Goal: Information Seeking & Learning: Learn about a topic

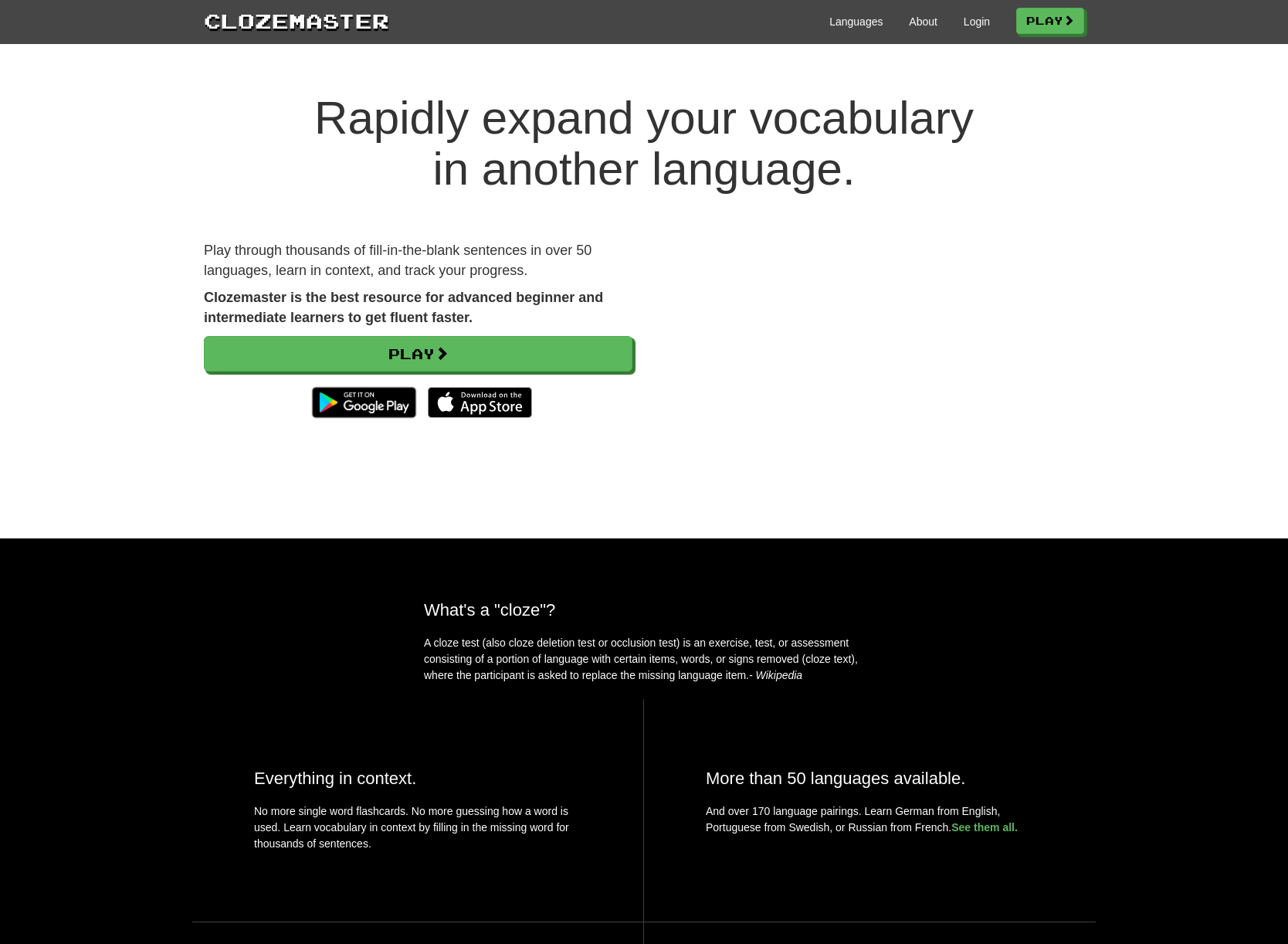
click at [1182, 172] on h1 "Rapidly expand your vocabulary in another language." at bounding box center [644, 144] width 1288 height 102
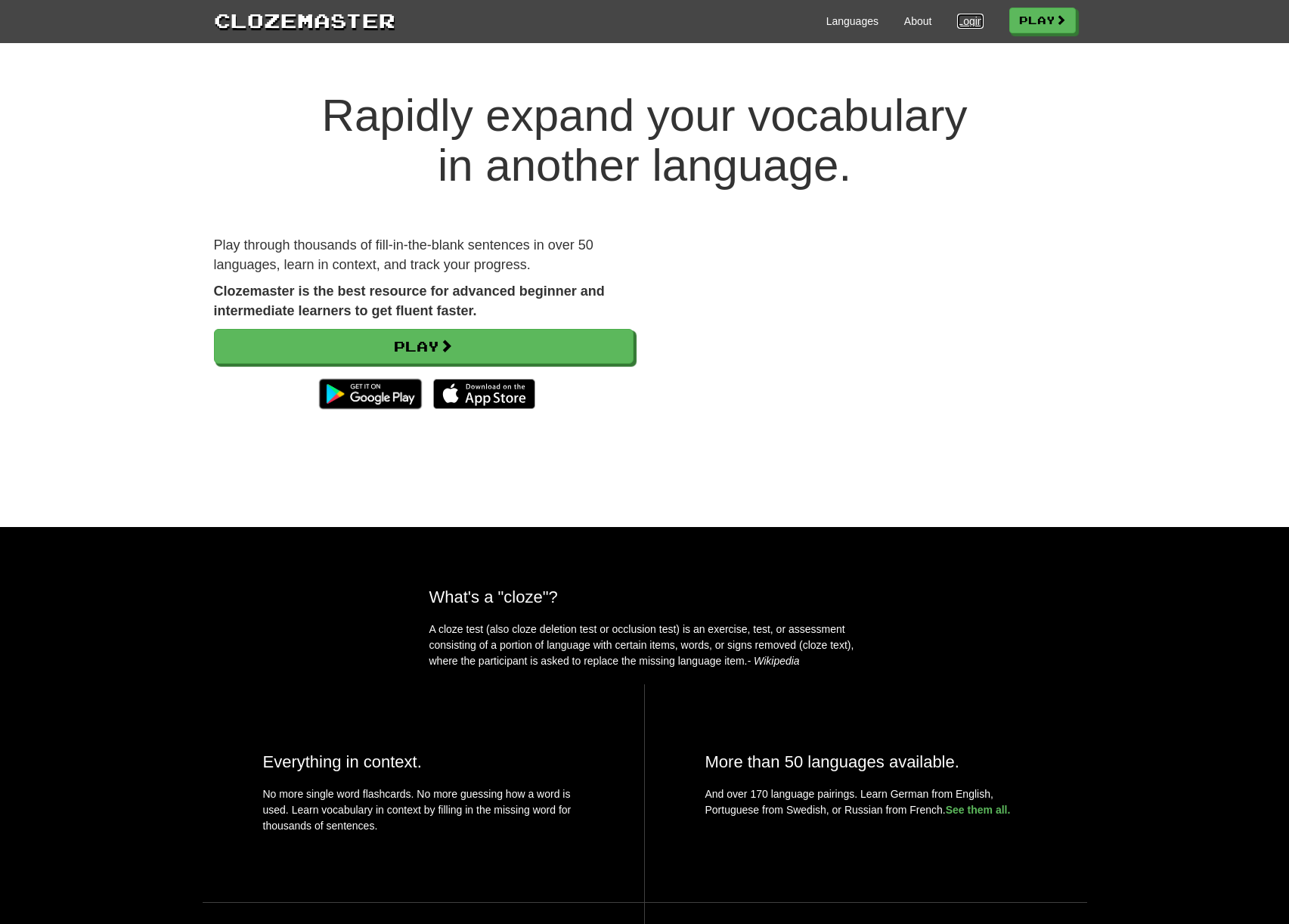
click at [967, 20] on link "Login" at bounding box center [970, 21] width 26 height 15
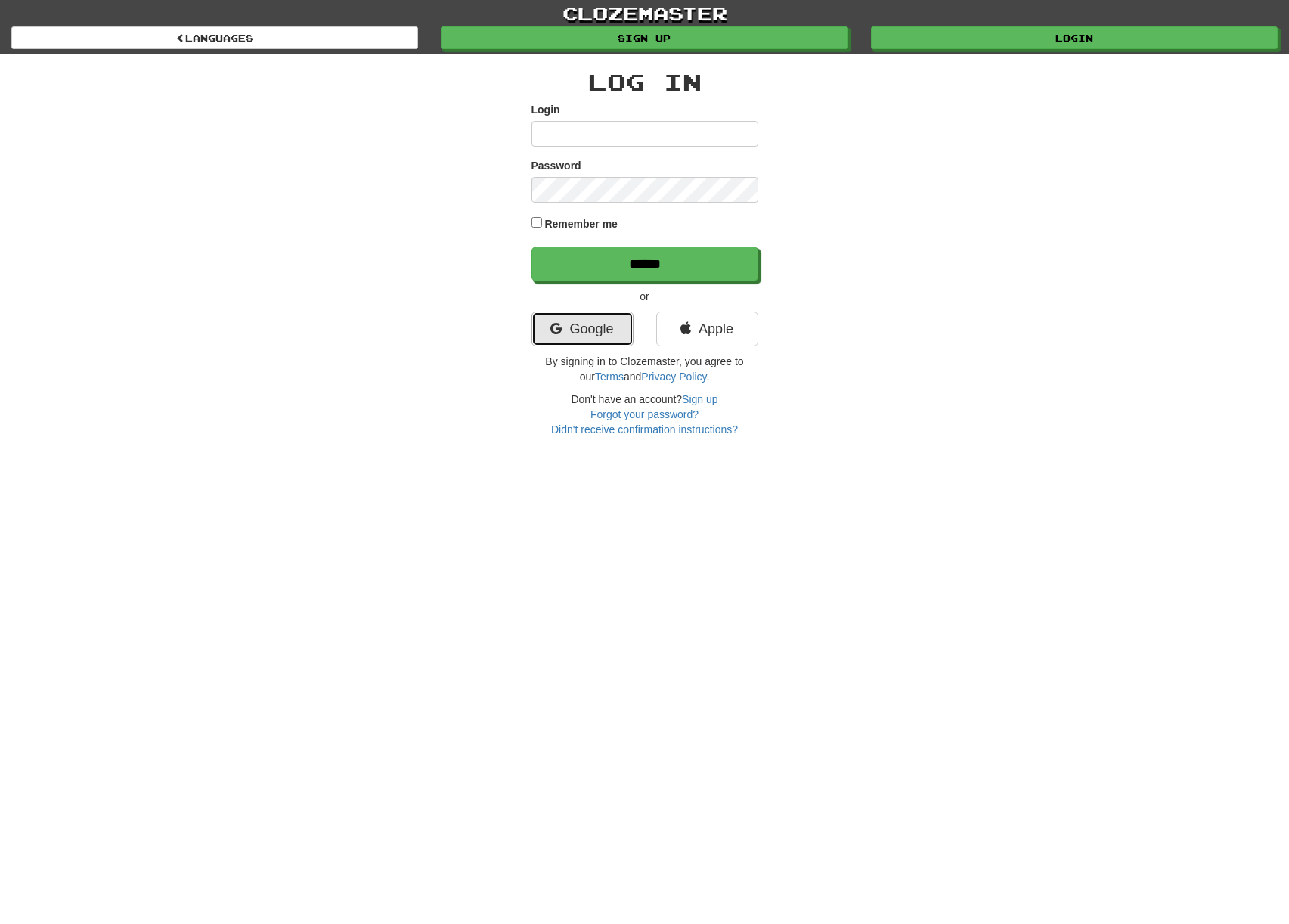
click at [611, 331] on link "Google" at bounding box center [583, 329] width 102 height 35
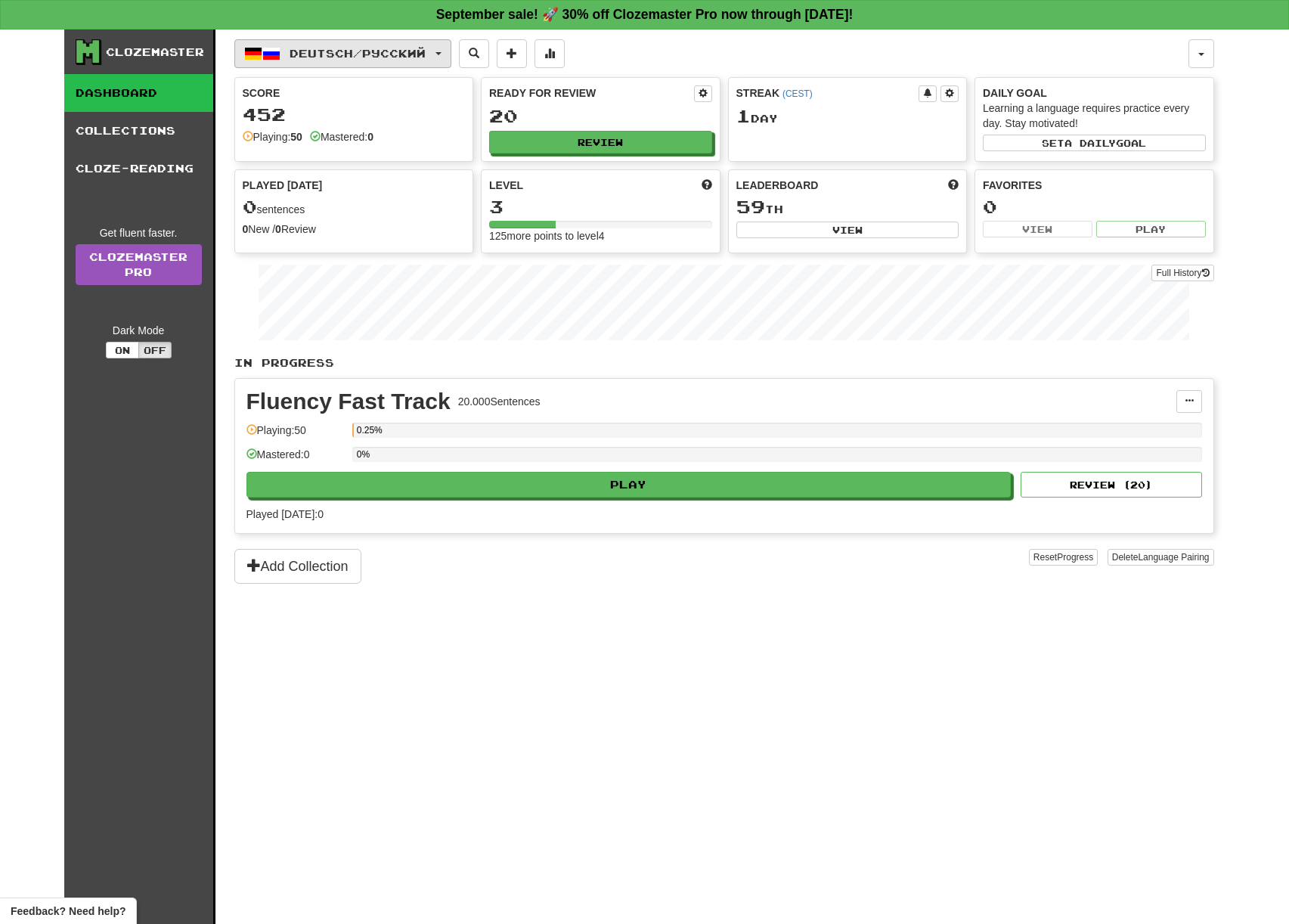
click at [435, 60] on button "Deutsch / Русский" at bounding box center [343, 54] width 217 height 29
click at [380, 152] on link "Language Pairing" at bounding box center [344, 149] width 187 height 21
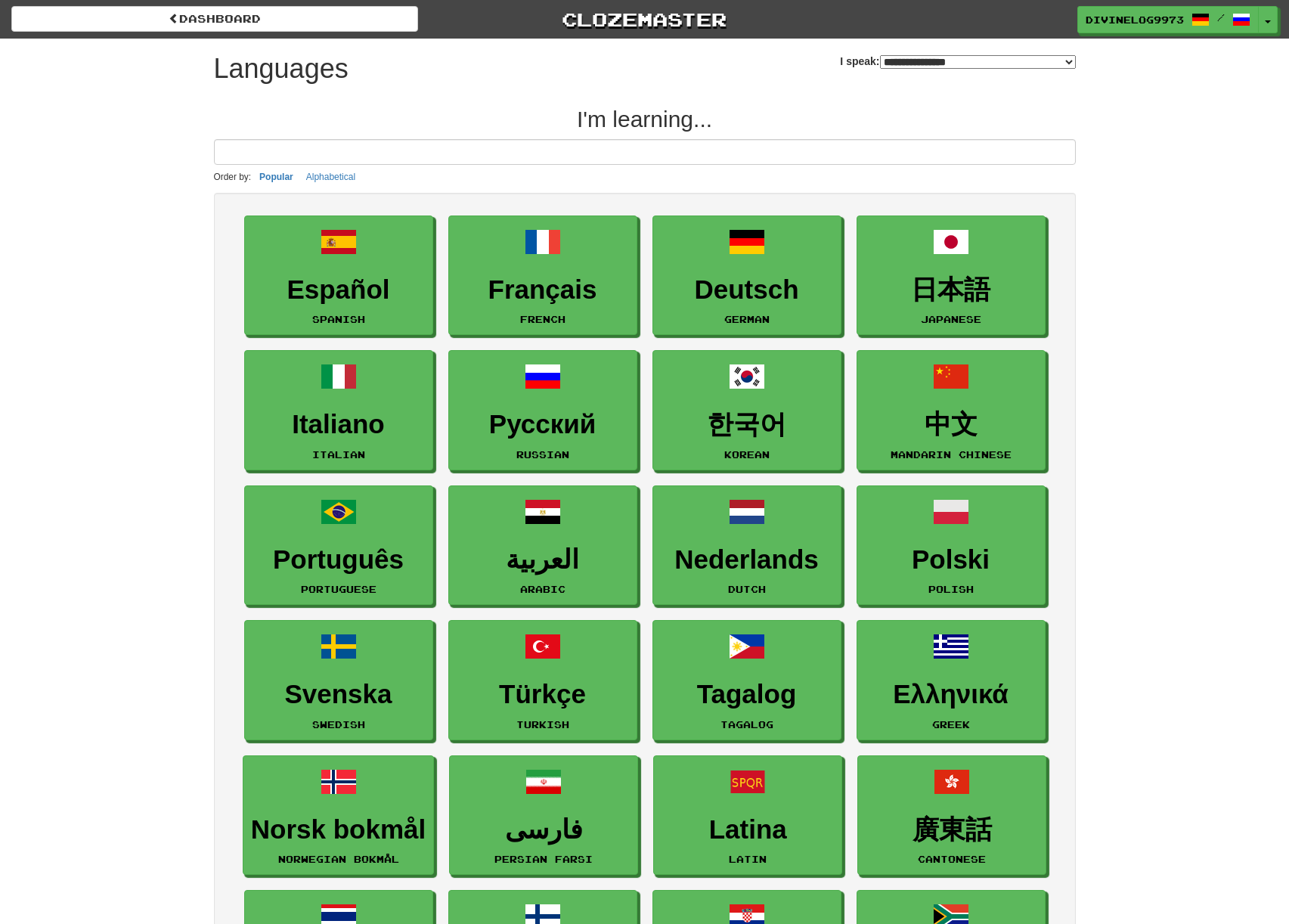
select select "*******"
click at [233, 22] on link "dashboard" at bounding box center [215, 18] width 407 height 26
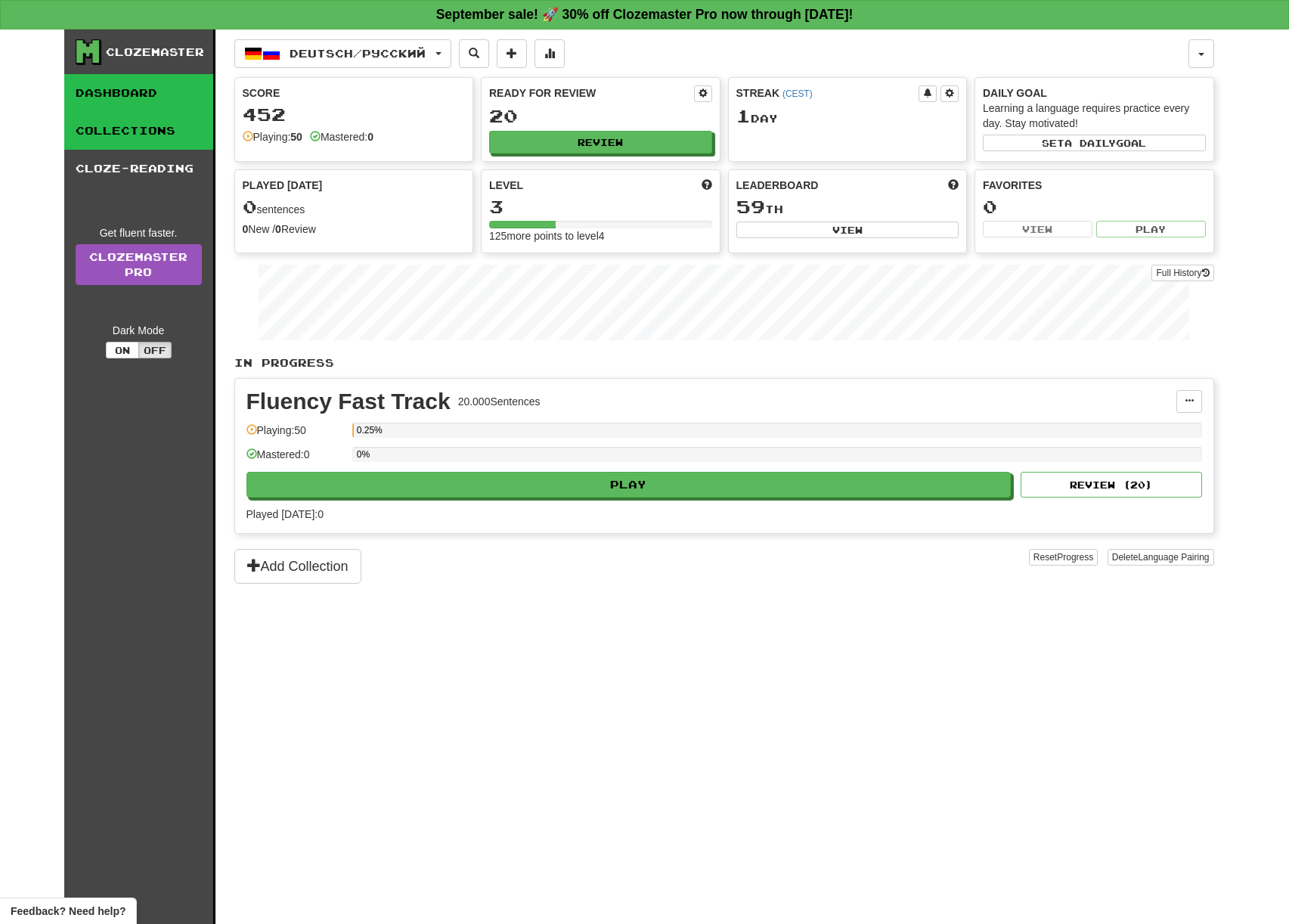
click at [155, 134] on link "Collections" at bounding box center [138, 130] width 149 height 37
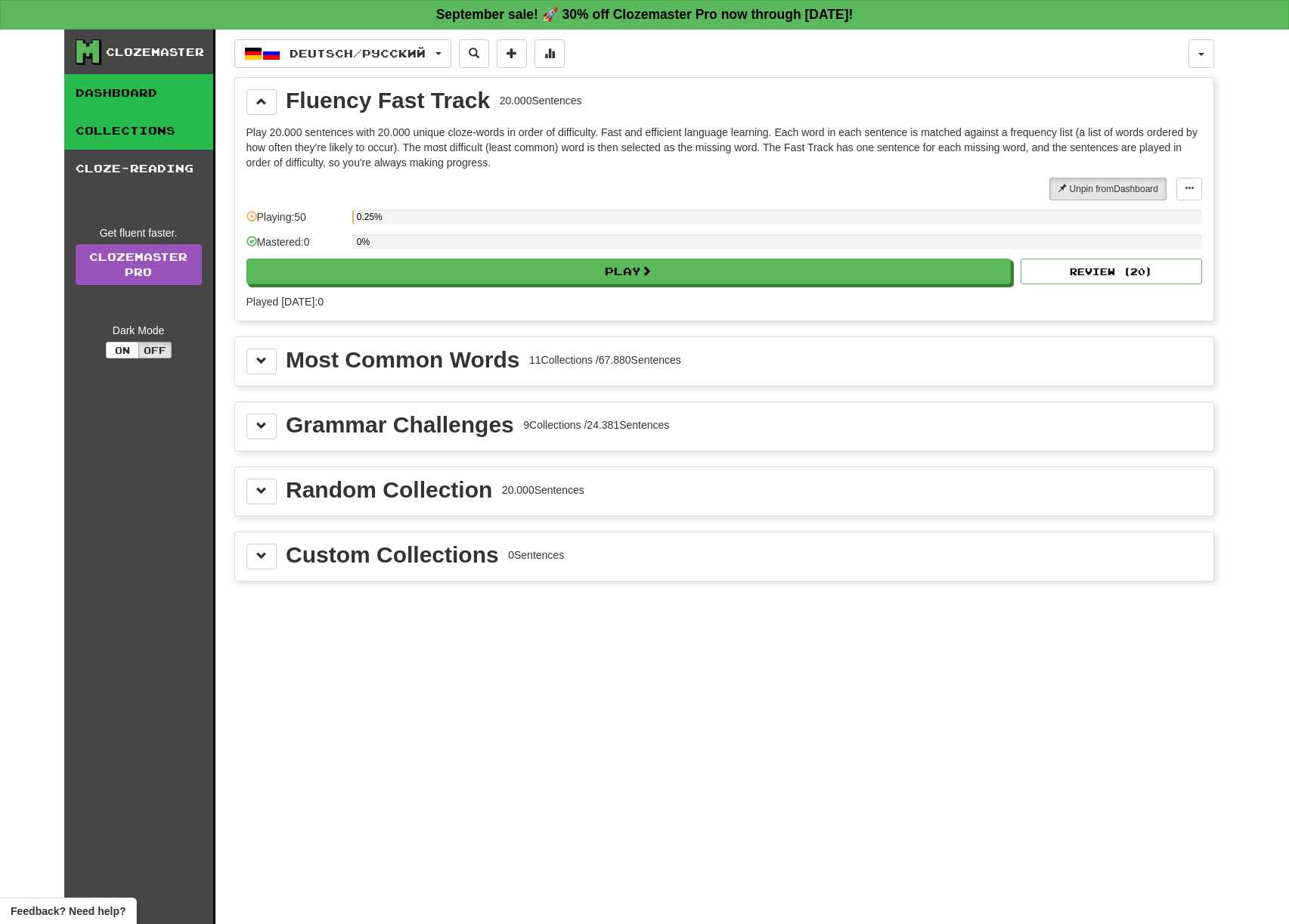
click at [155, 93] on link "Dashboard" at bounding box center [138, 92] width 149 height 37
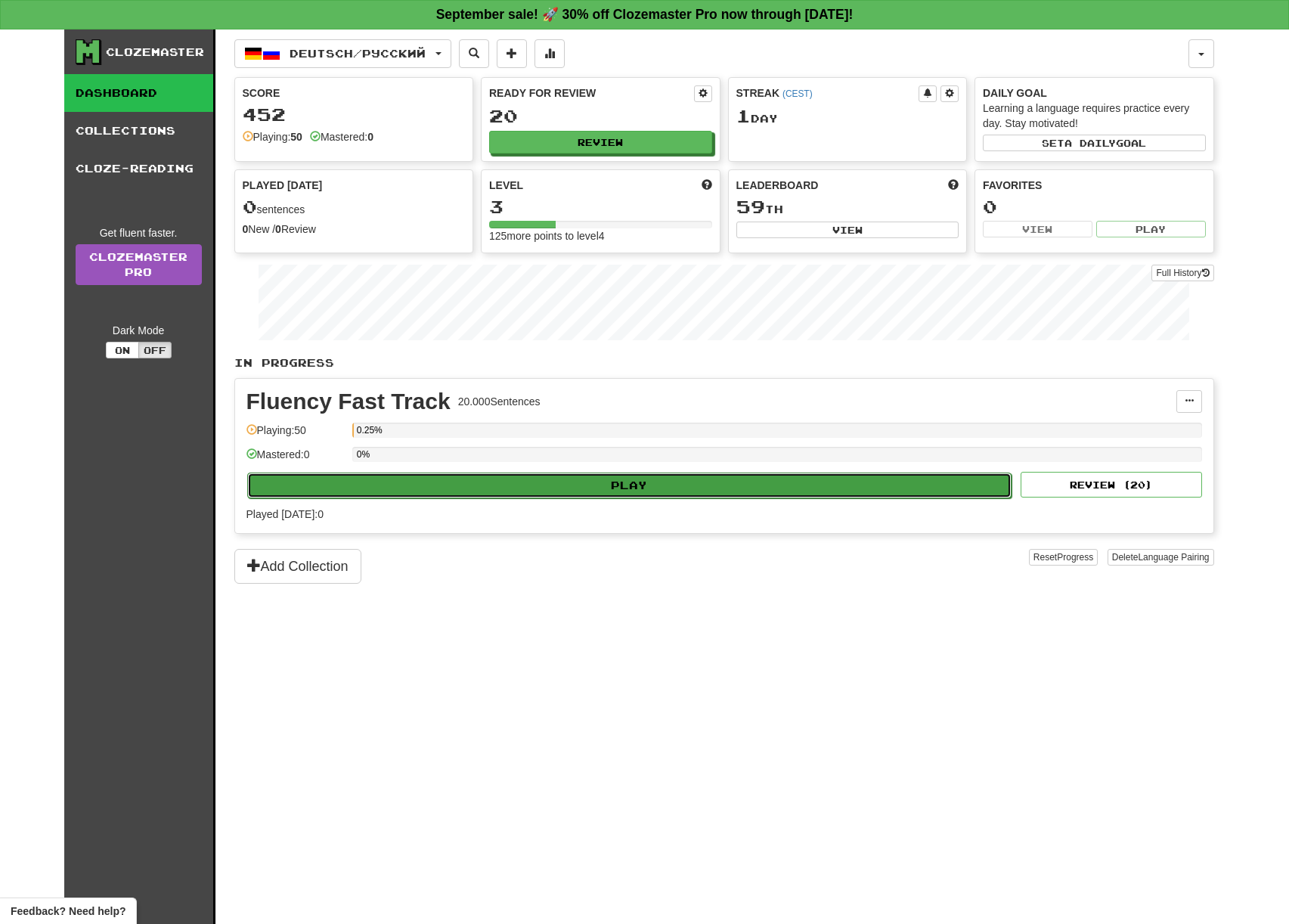
click at [614, 485] on button "Play" at bounding box center [630, 485] width 765 height 26
select select "**"
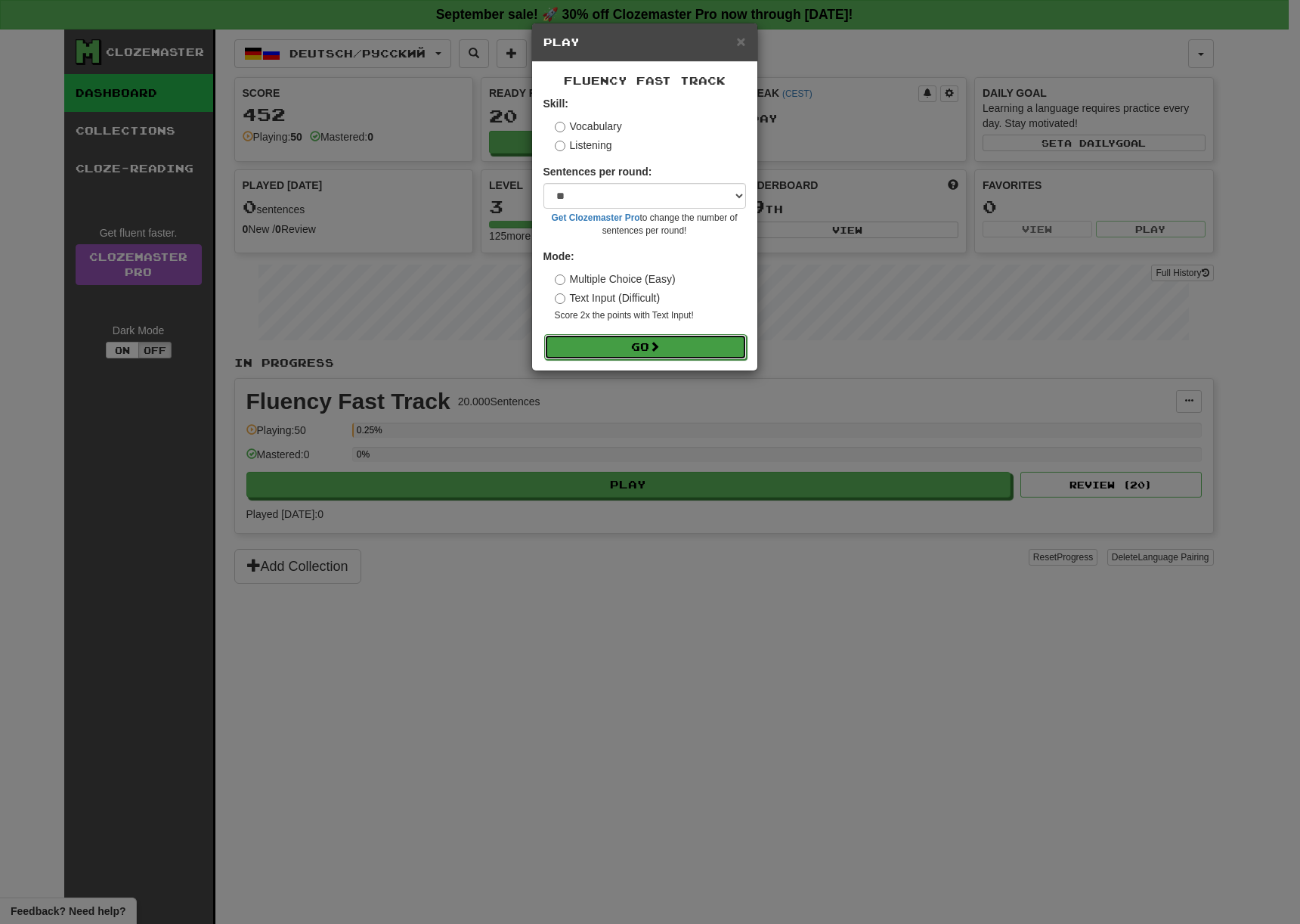
click at [644, 351] on button "Go" at bounding box center [645, 346] width 202 height 26
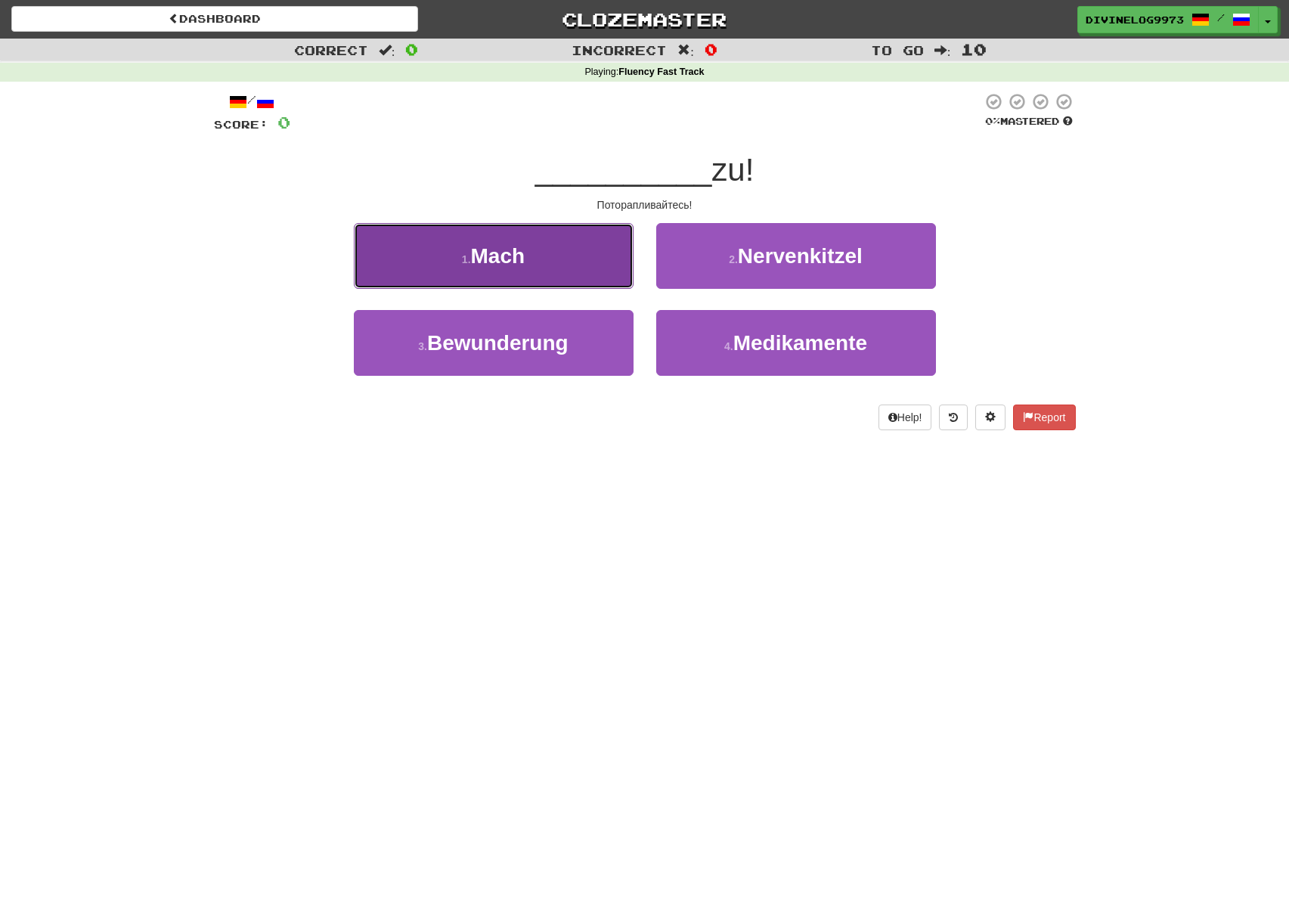
click at [563, 269] on button "1 . Mach" at bounding box center [494, 255] width 280 height 66
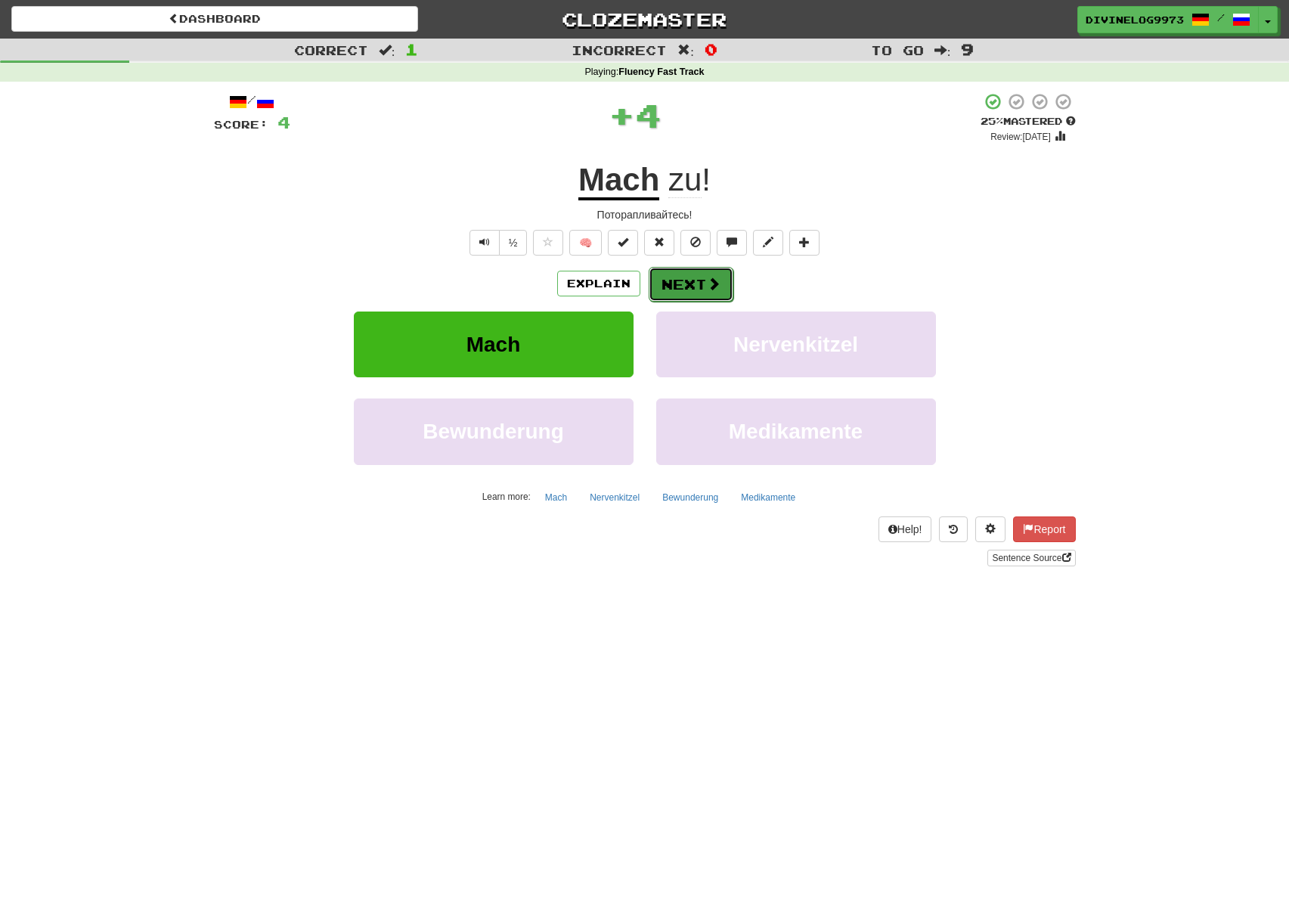
click at [711, 291] on span at bounding box center [714, 283] width 13 height 13
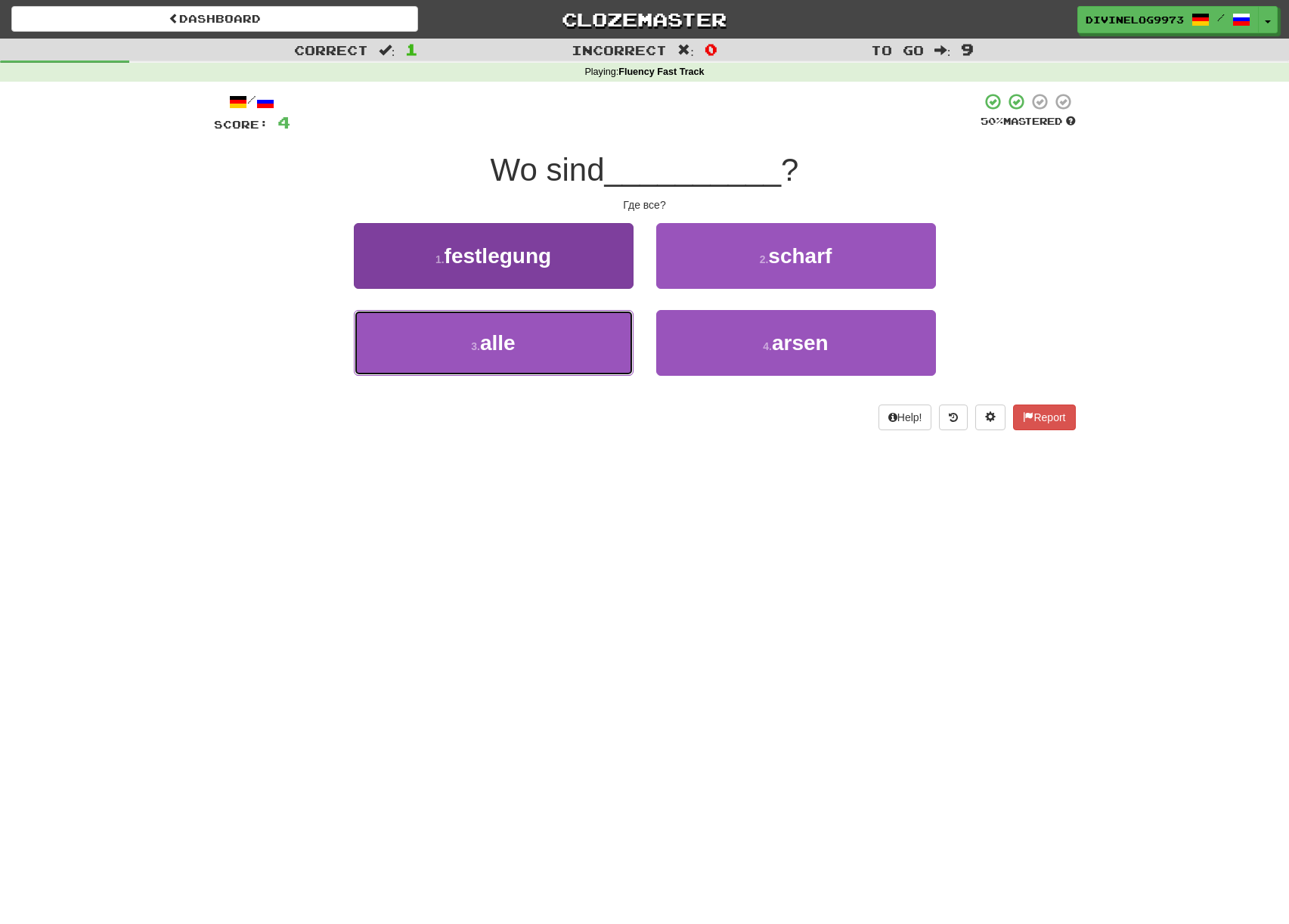
click at [560, 337] on button "3 . alle" at bounding box center [494, 343] width 280 height 66
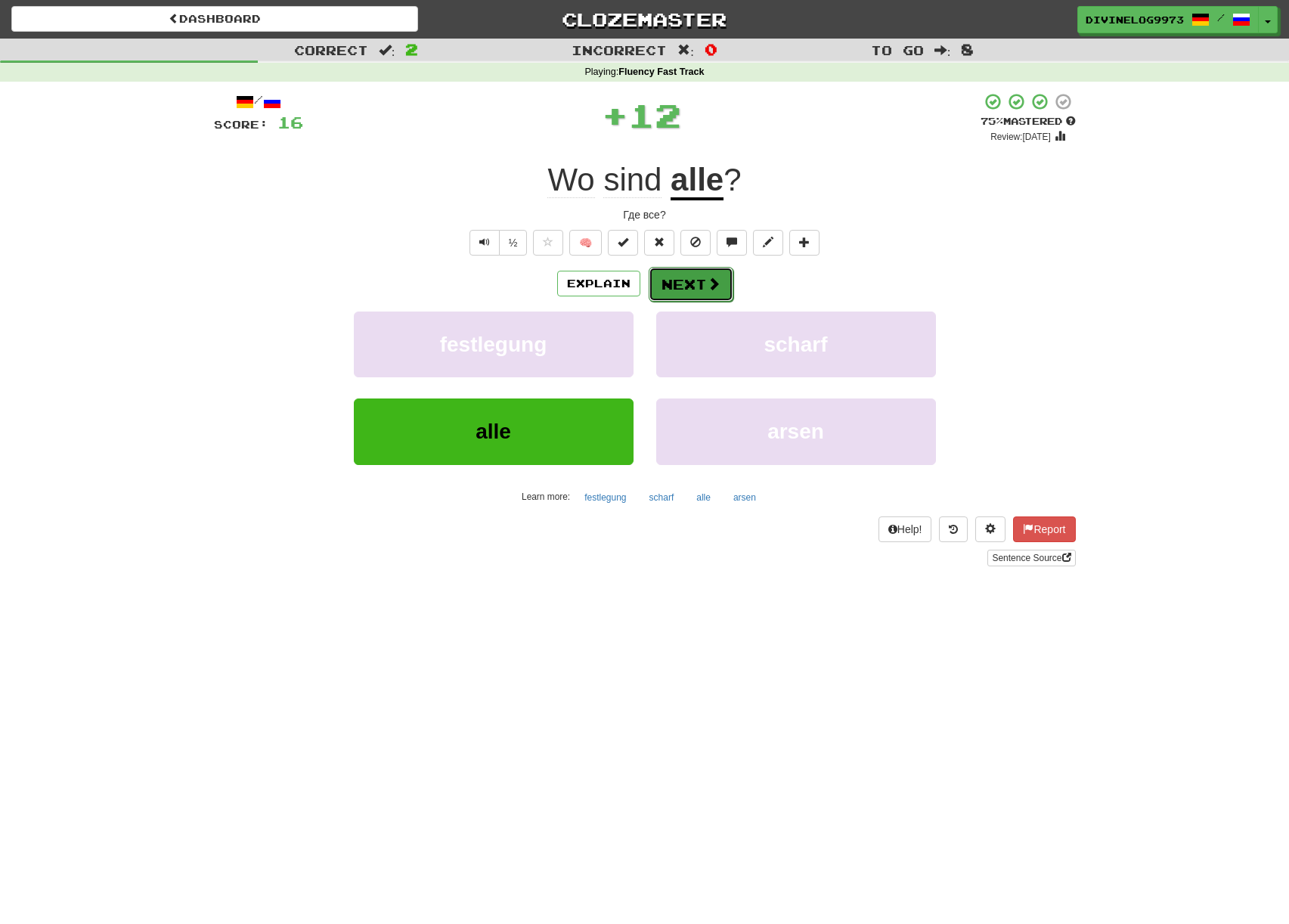
click at [704, 291] on button "Next" at bounding box center [691, 284] width 84 height 35
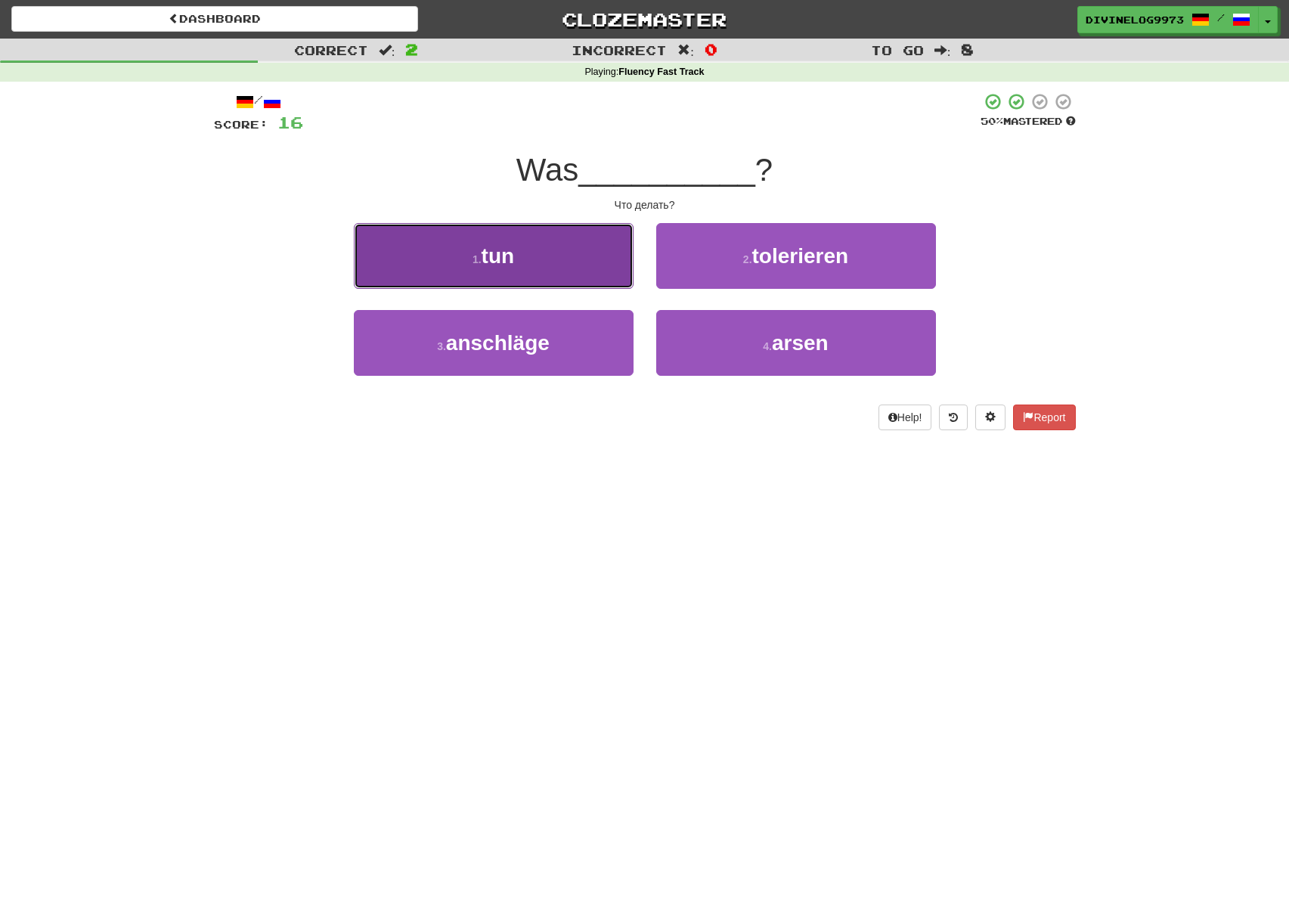
click at [556, 268] on button "1 . tun" at bounding box center [494, 255] width 280 height 66
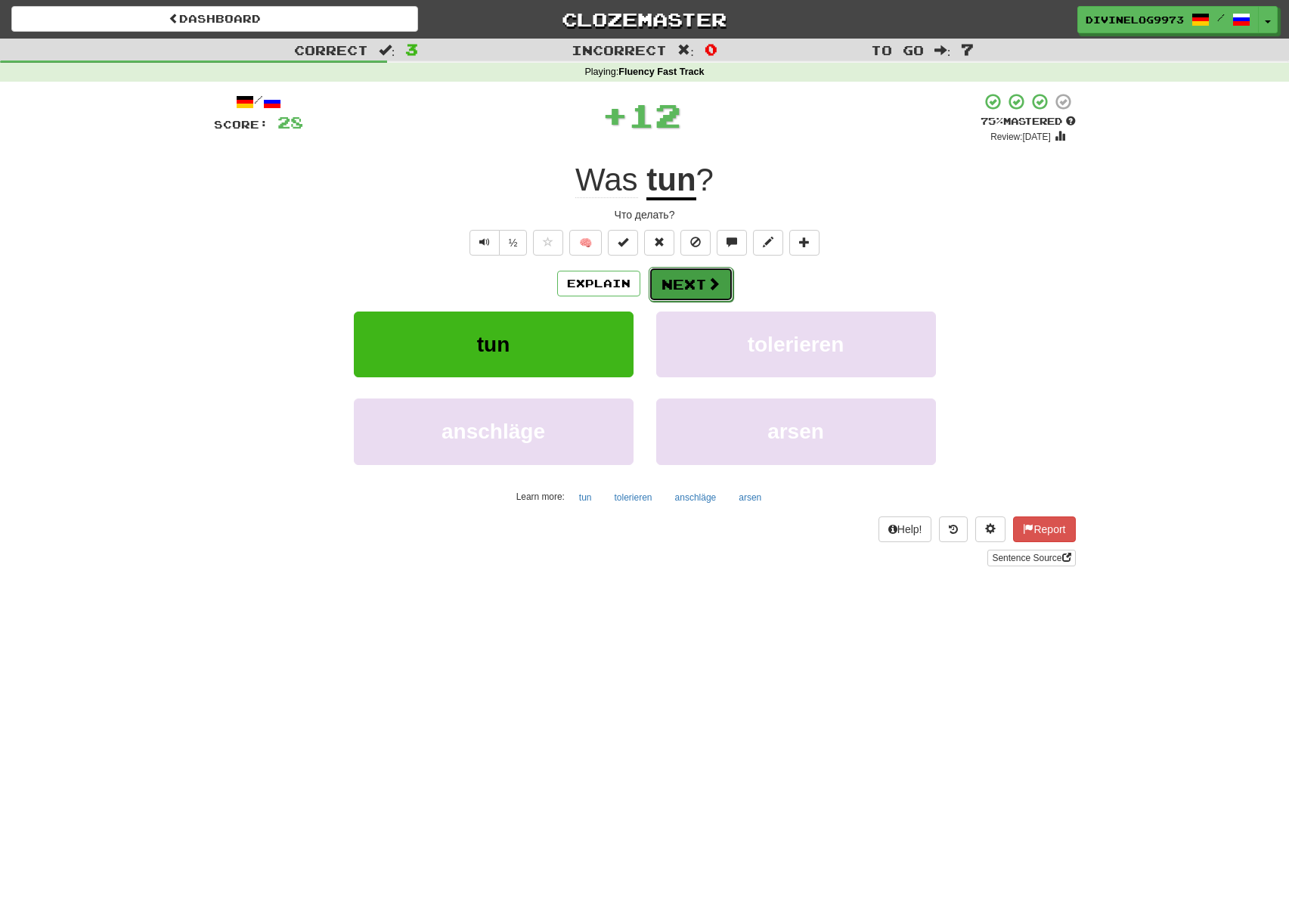
click at [701, 292] on button "Next" at bounding box center [691, 284] width 84 height 35
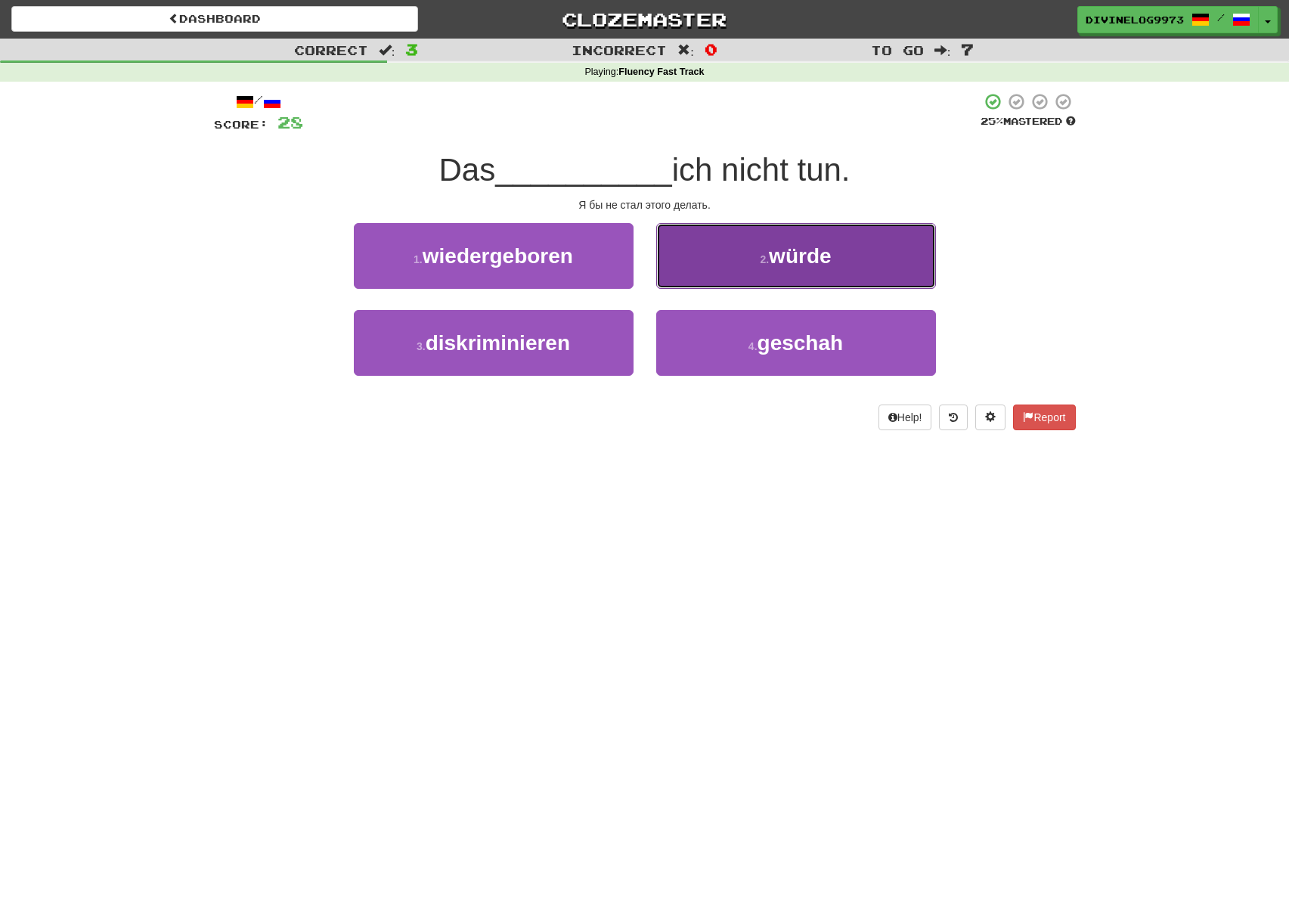
click at [797, 264] on span "würde" at bounding box center [800, 256] width 62 height 23
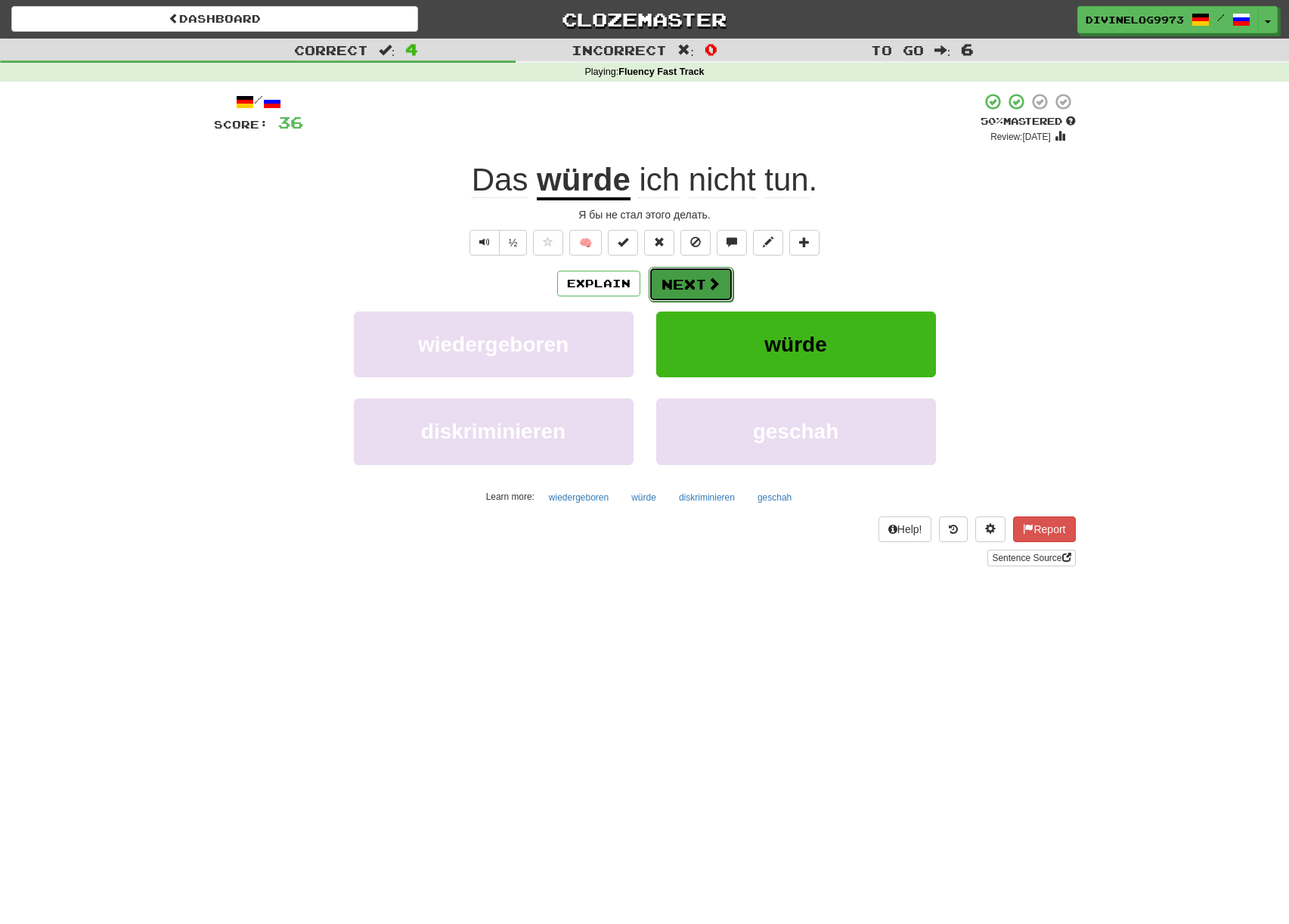
click at [699, 280] on button "Next" at bounding box center [691, 284] width 84 height 35
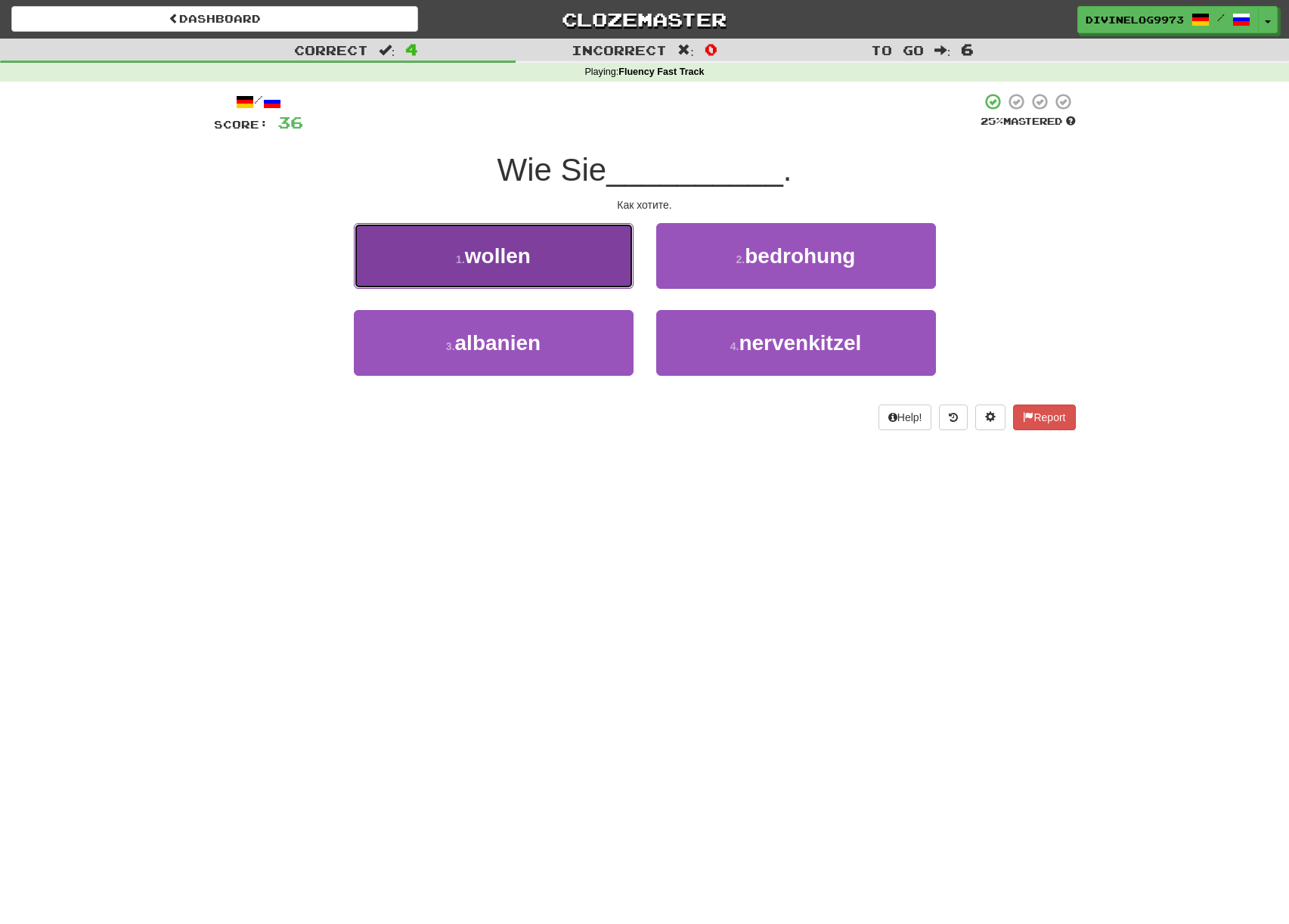
click at [586, 276] on button "1 . wollen" at bounding box center [494, 255] width 280 height 66
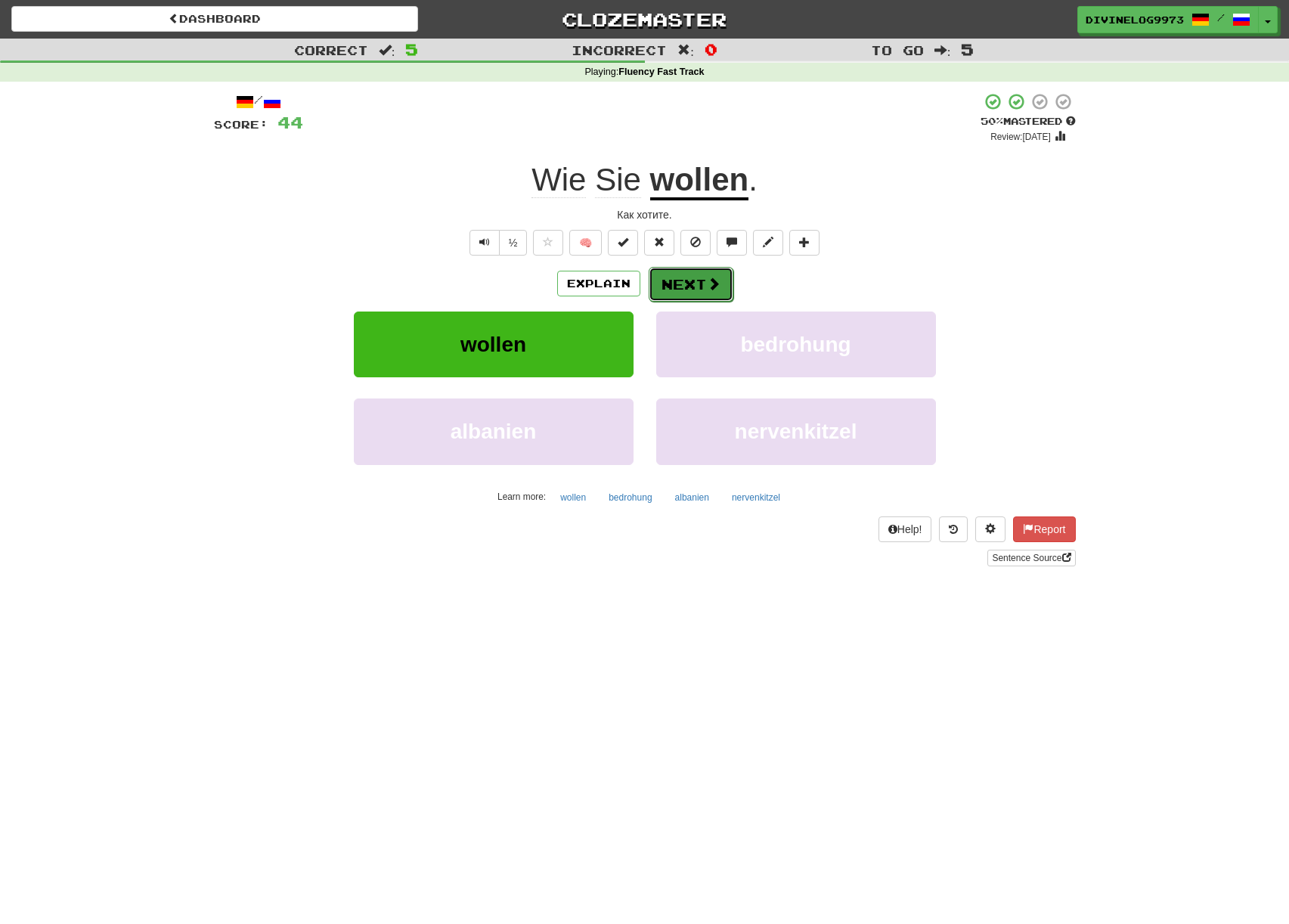
click at [704, 290] on button "Next" at bounding box center [691, 284] width 84 height 35
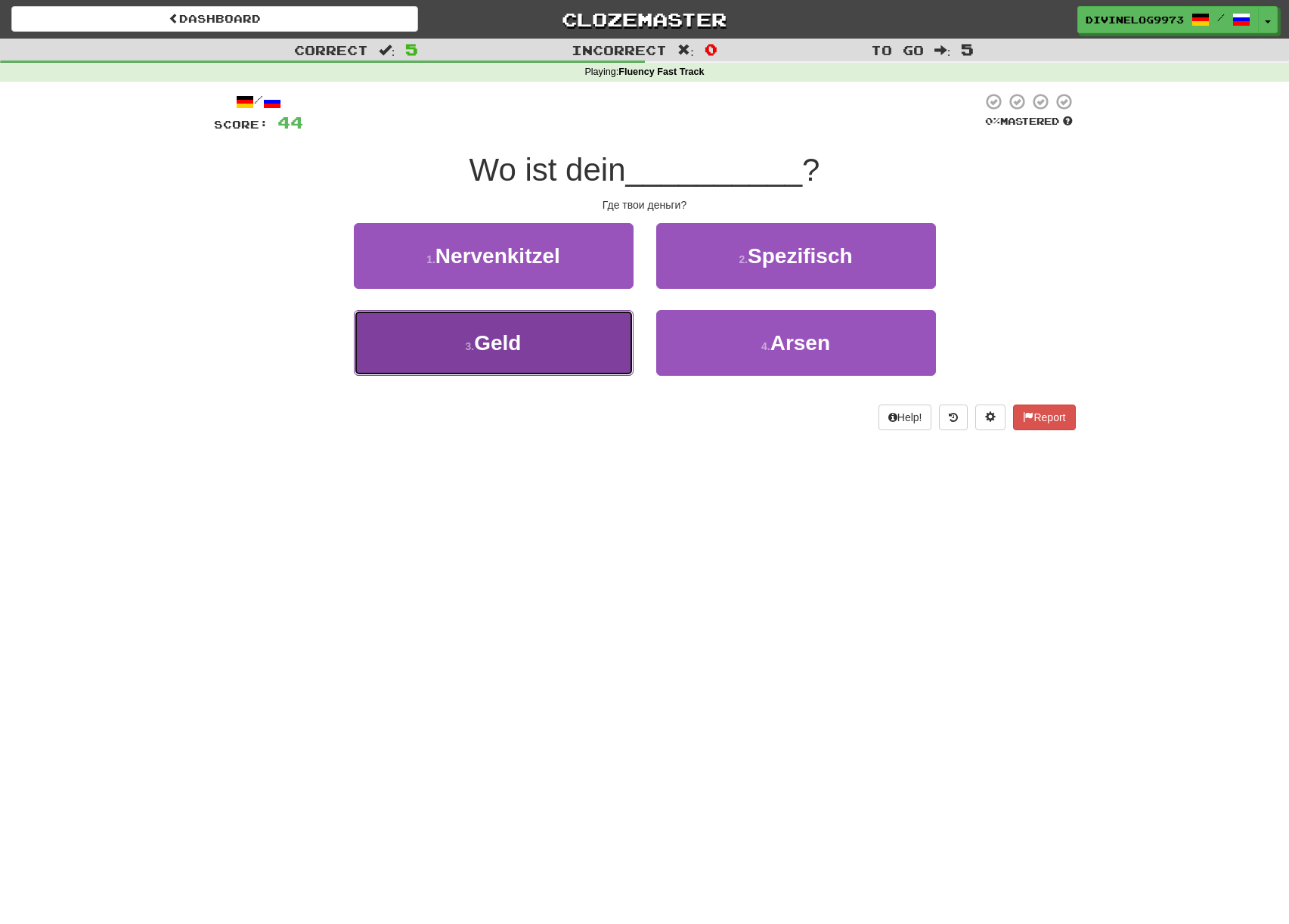
click at [593, 337] on button "3 . Geld" at bounding box center [494, 343] width 280 height 66
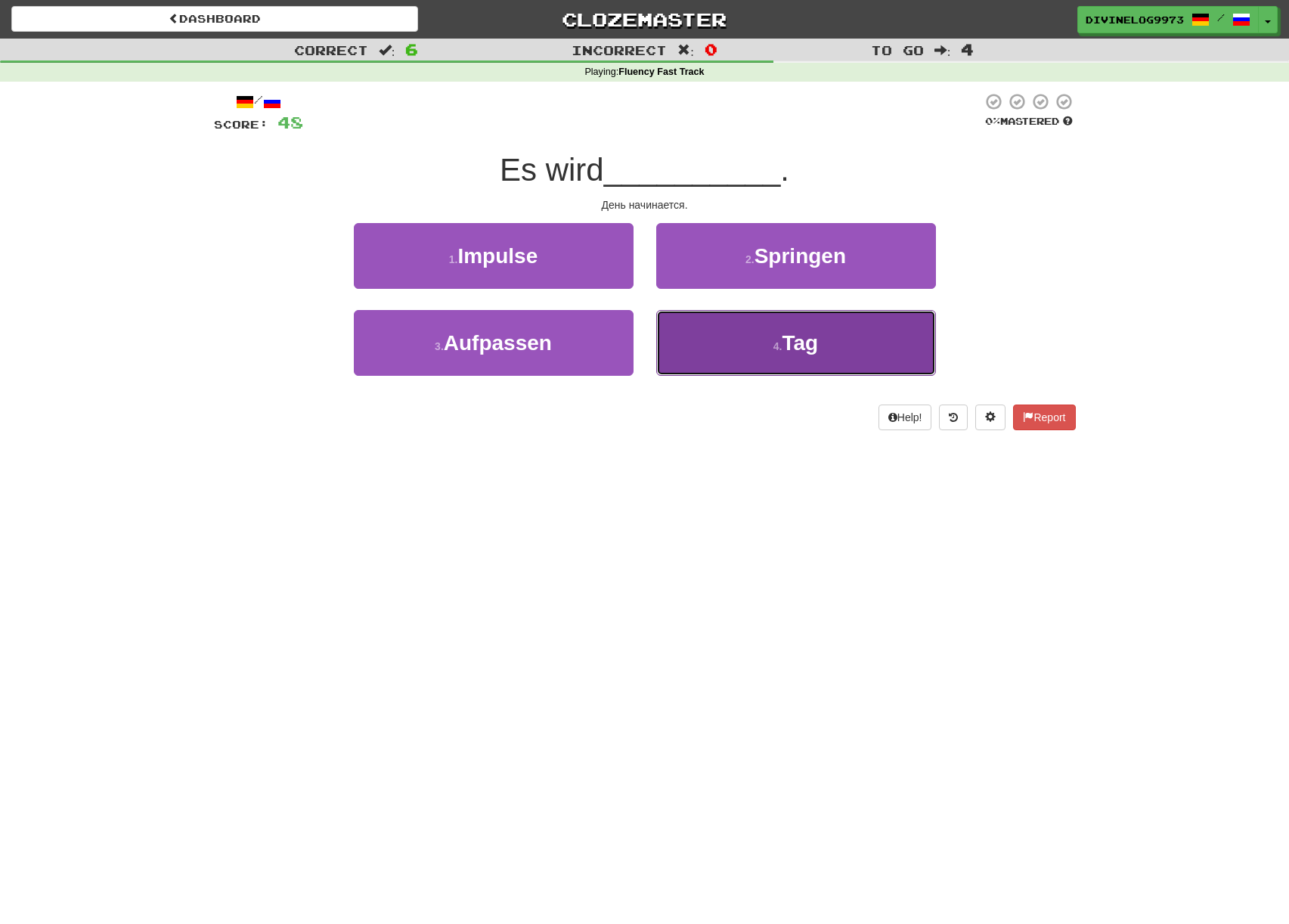
click at [824, 351] on button "4 . Tag" at bounding box center [797, 343] width 280 height 66
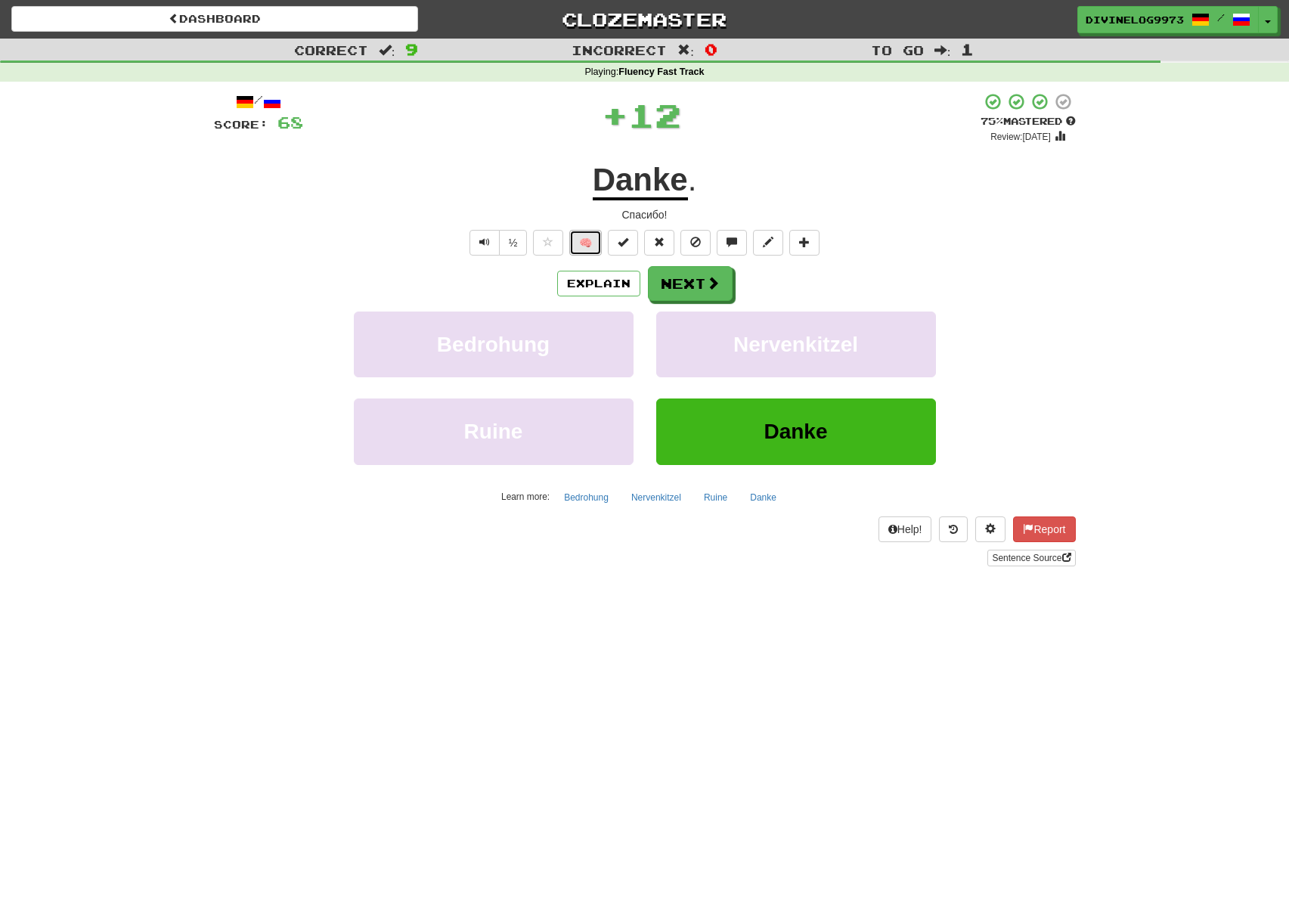
click at [586, 243] on button "🧠" at bounding box center [585, 243] width 33 height 26
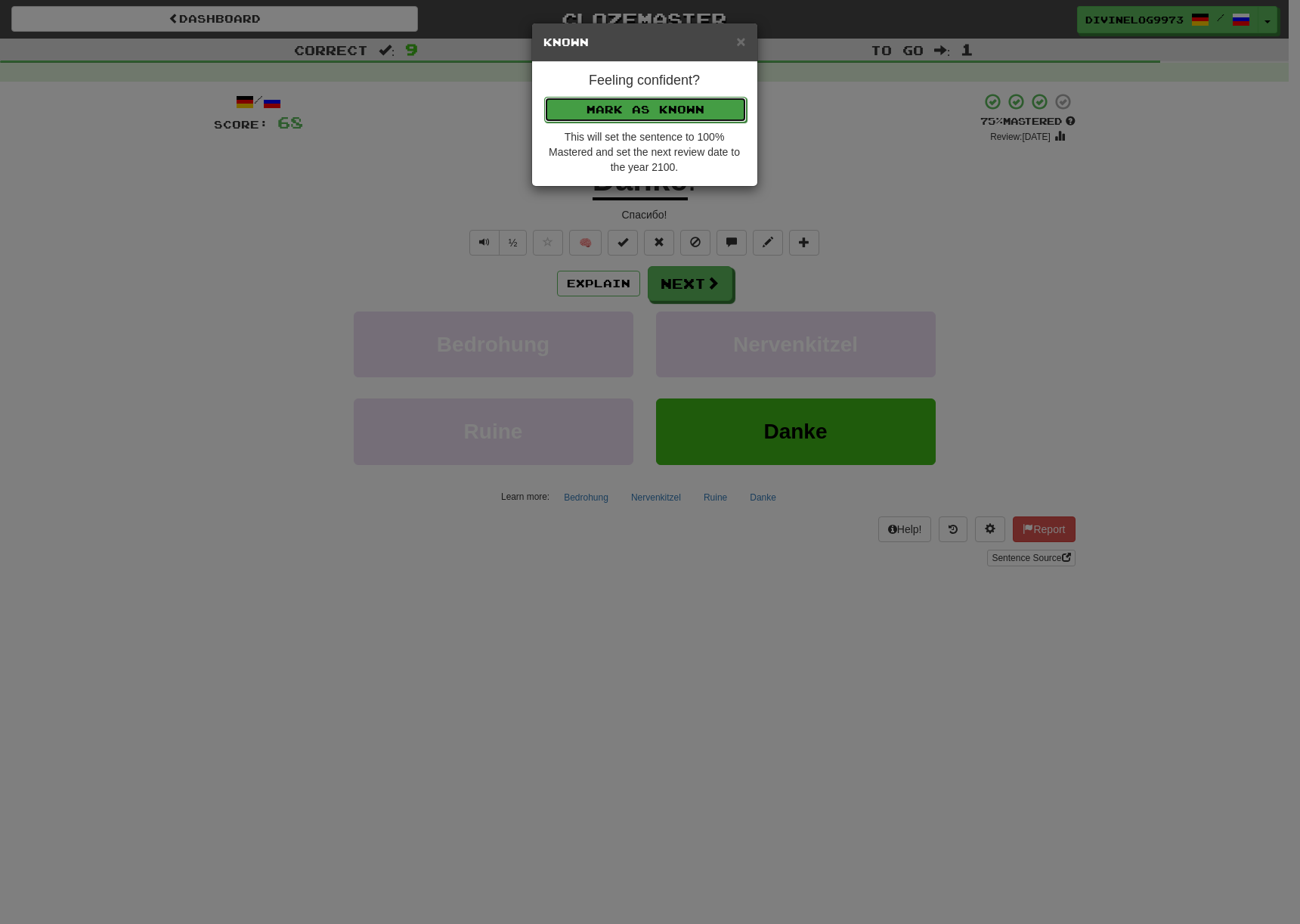
click at [661, 111] on button "Mark as Known" at bounding box center [645, 109] width 202 height 26
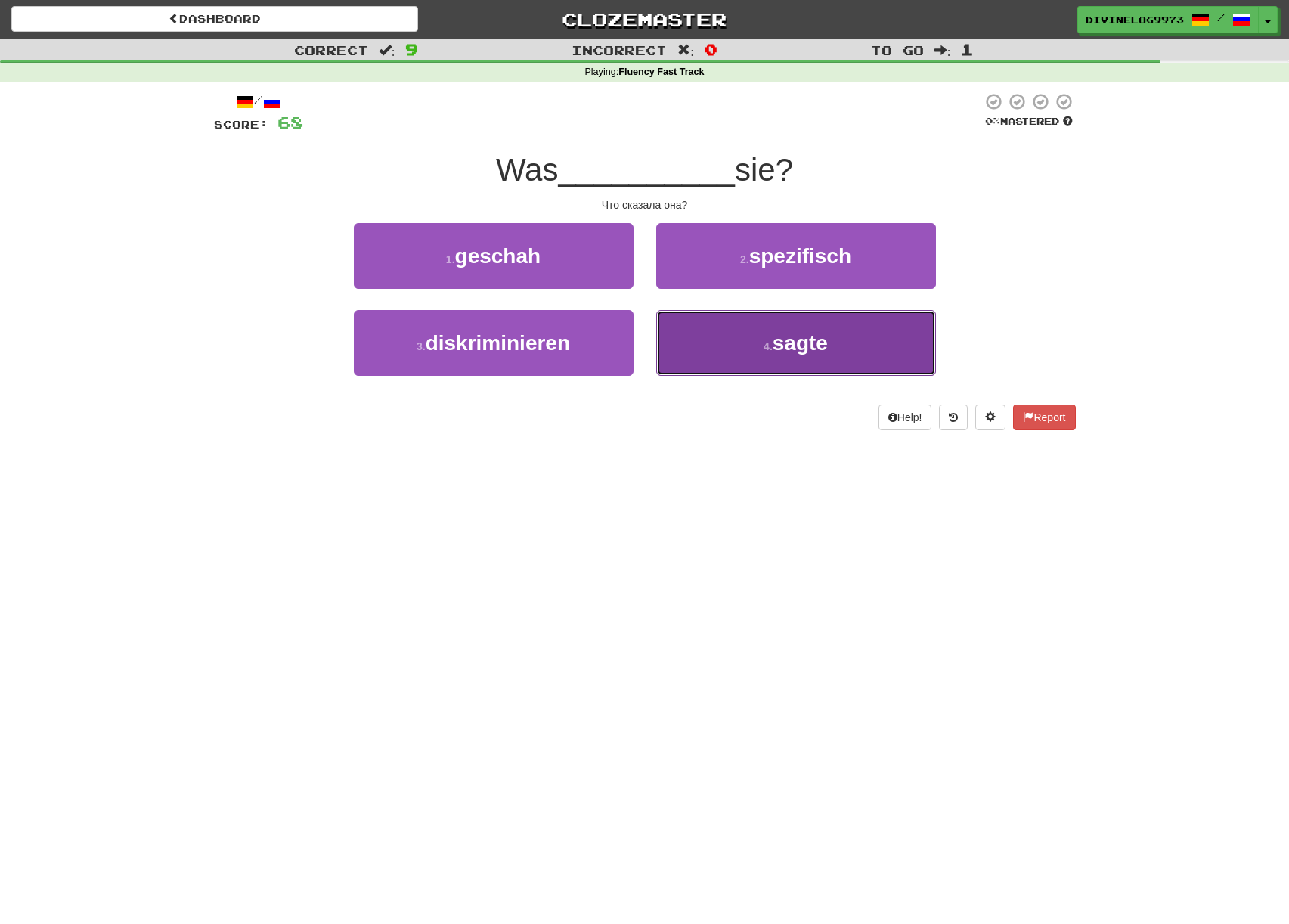
click at [868, 344] on button "4 . sagte" at bounding box center [797, 343] width 280 height 66
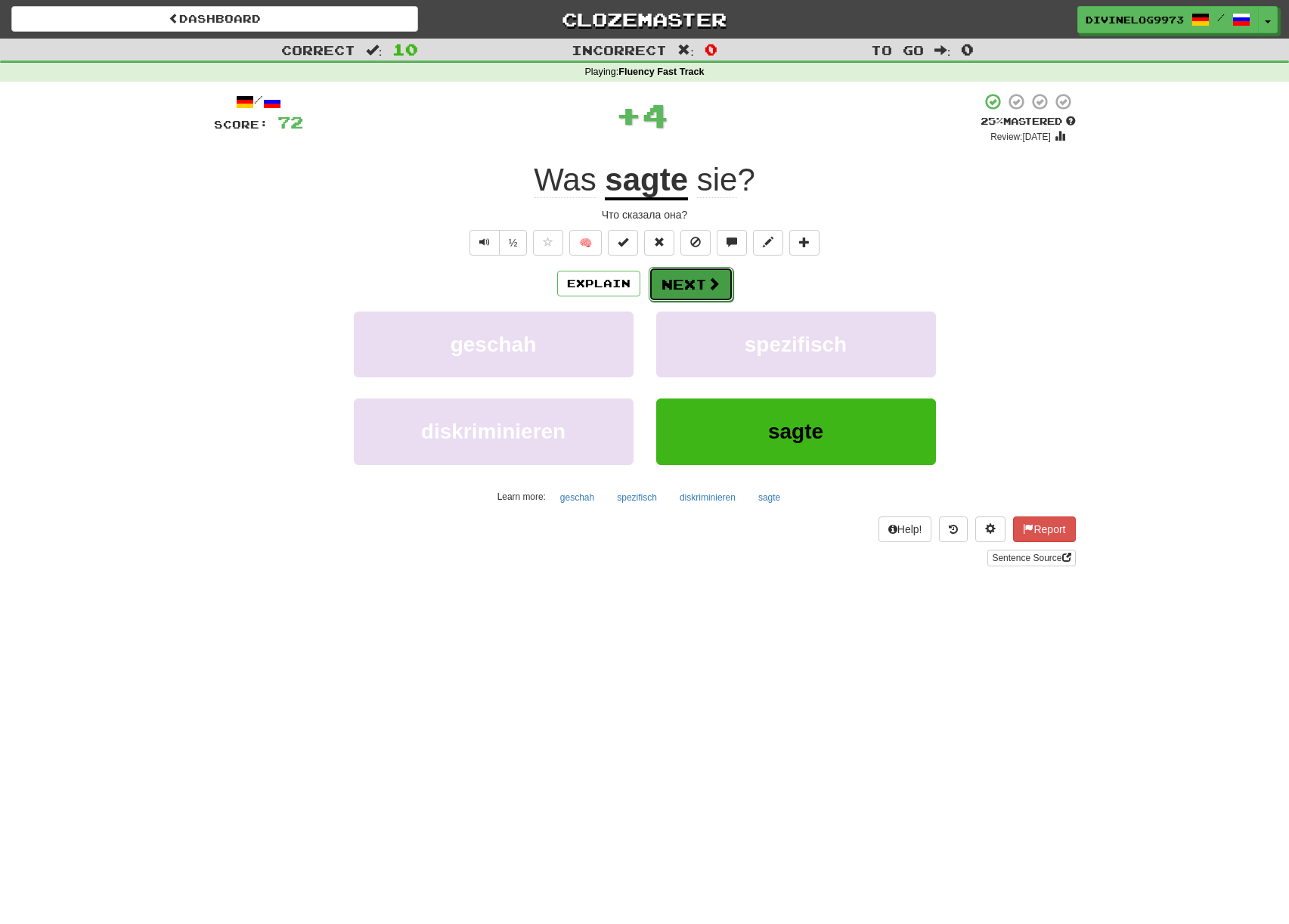
click at [711, 281] on span at bounding box center [714, 283] width 13 height 13
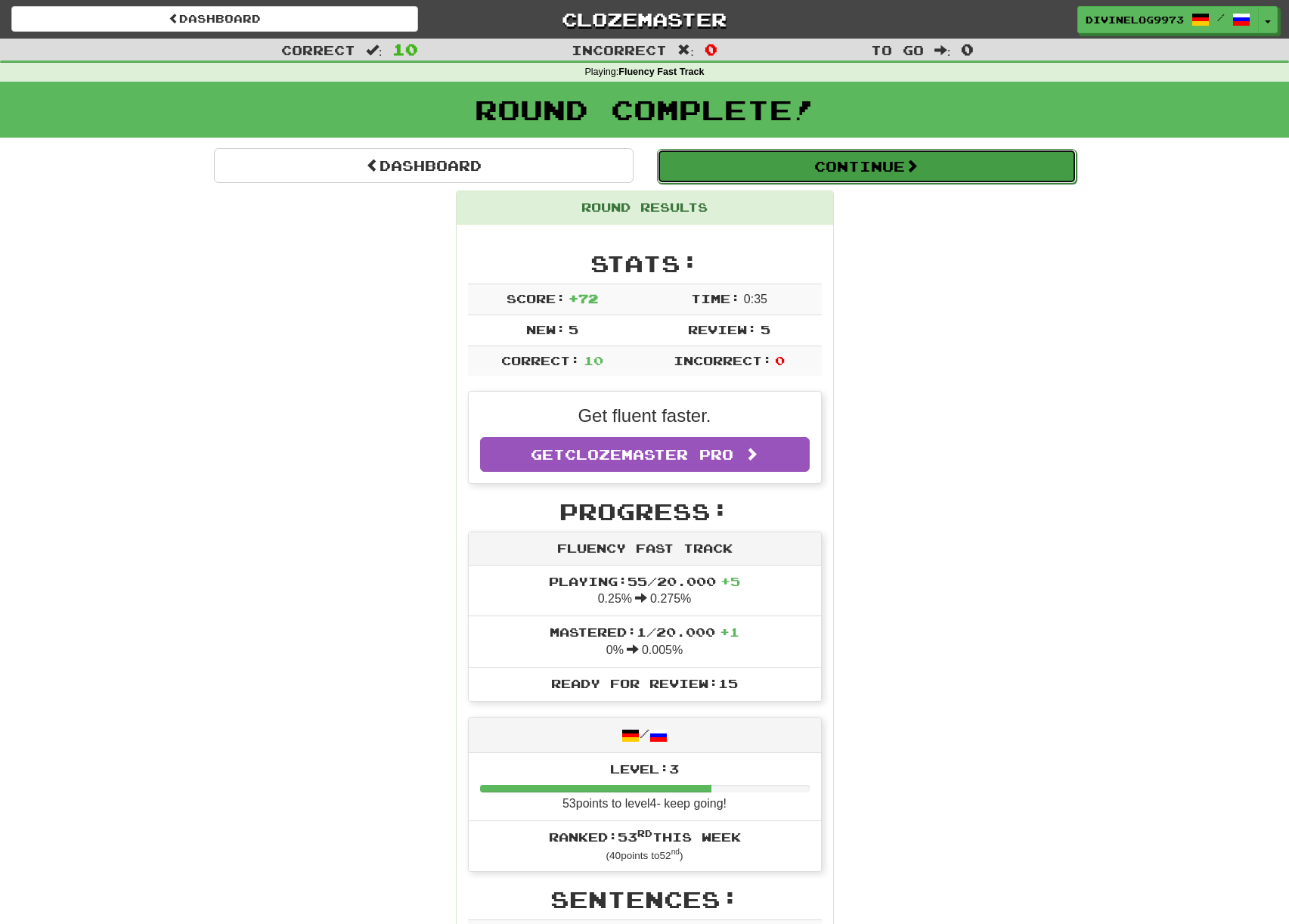
click at [919, 164] on span at bounding box center [912, 165] width 13 height 13
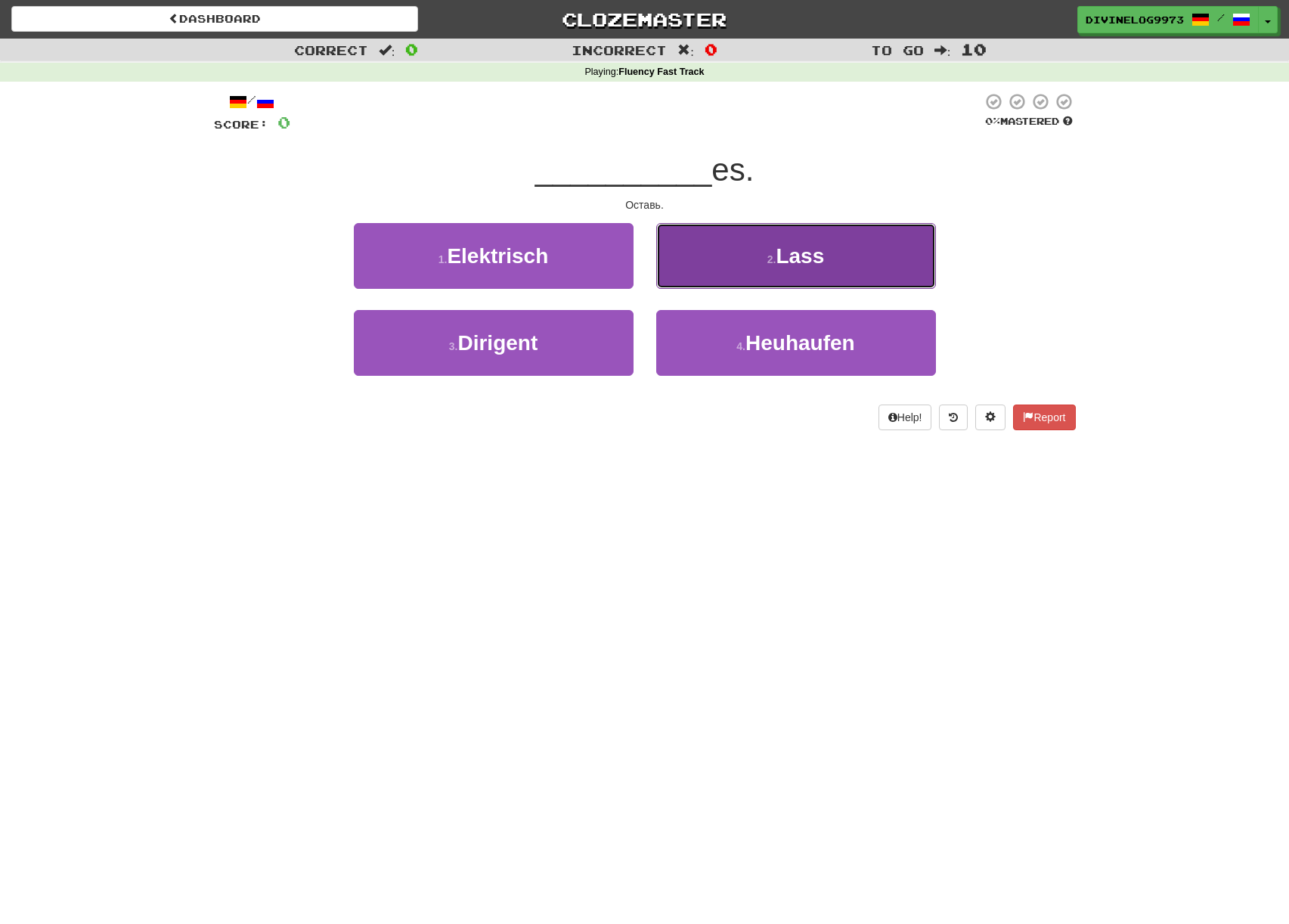
click at [772, 258] on small "2 ." at bounding box center [772, 259] width 9 height 12
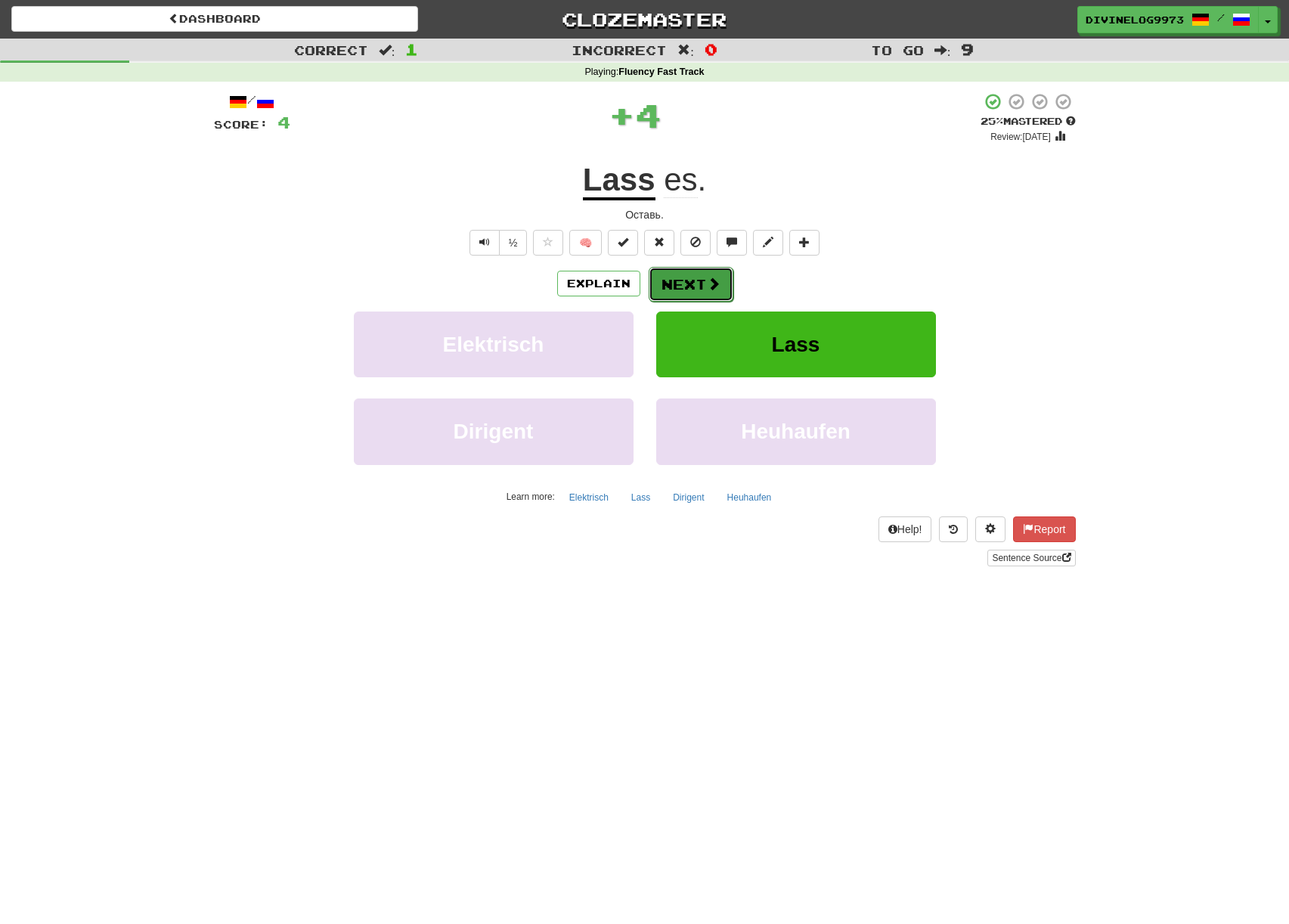
click at [687, 281] on button "Next" at bounding box center [691, 284] width 84 height 35
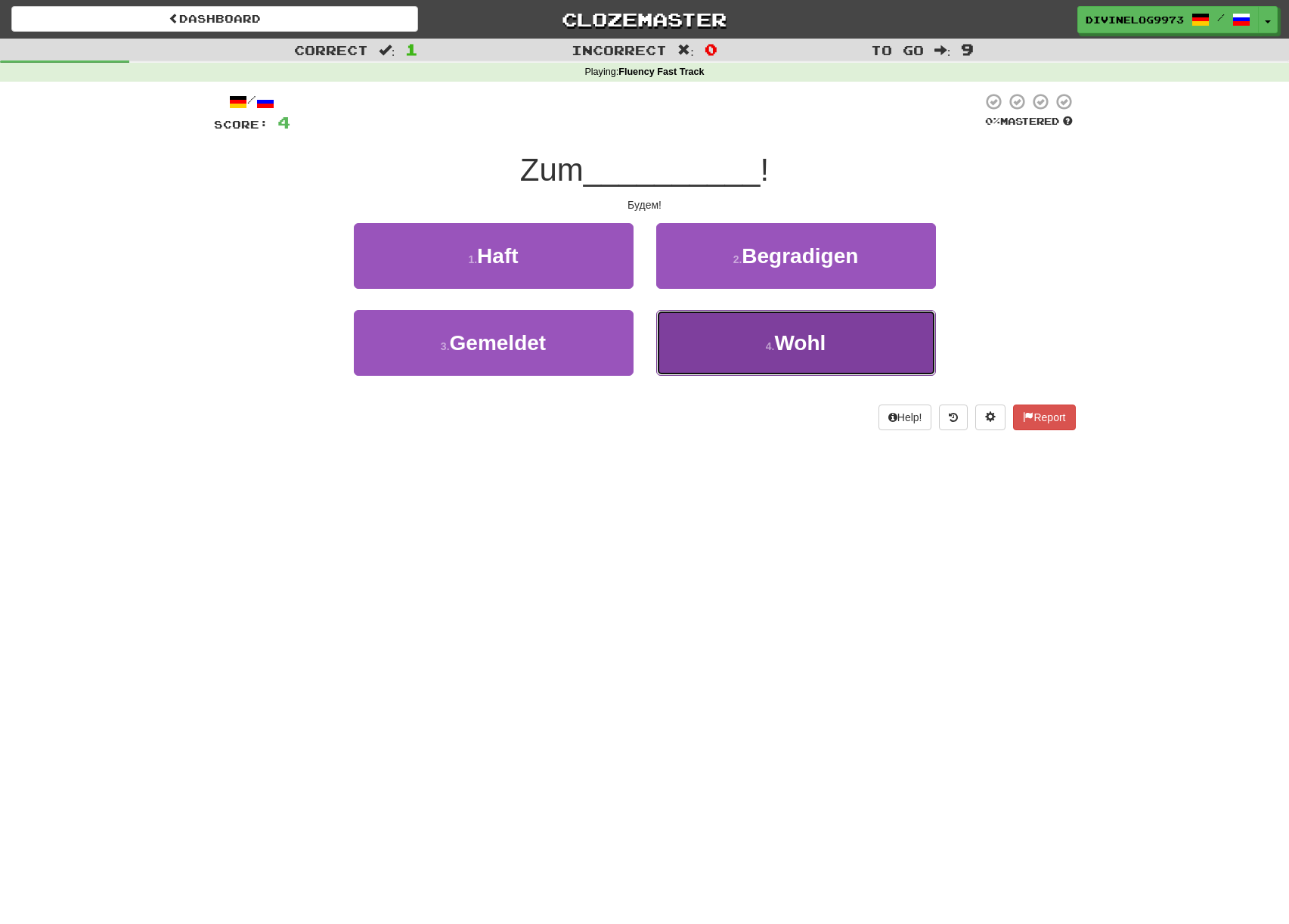
click at [807, 339] on span "Wohl" at bounding box center [800, 343] width 52 height 23
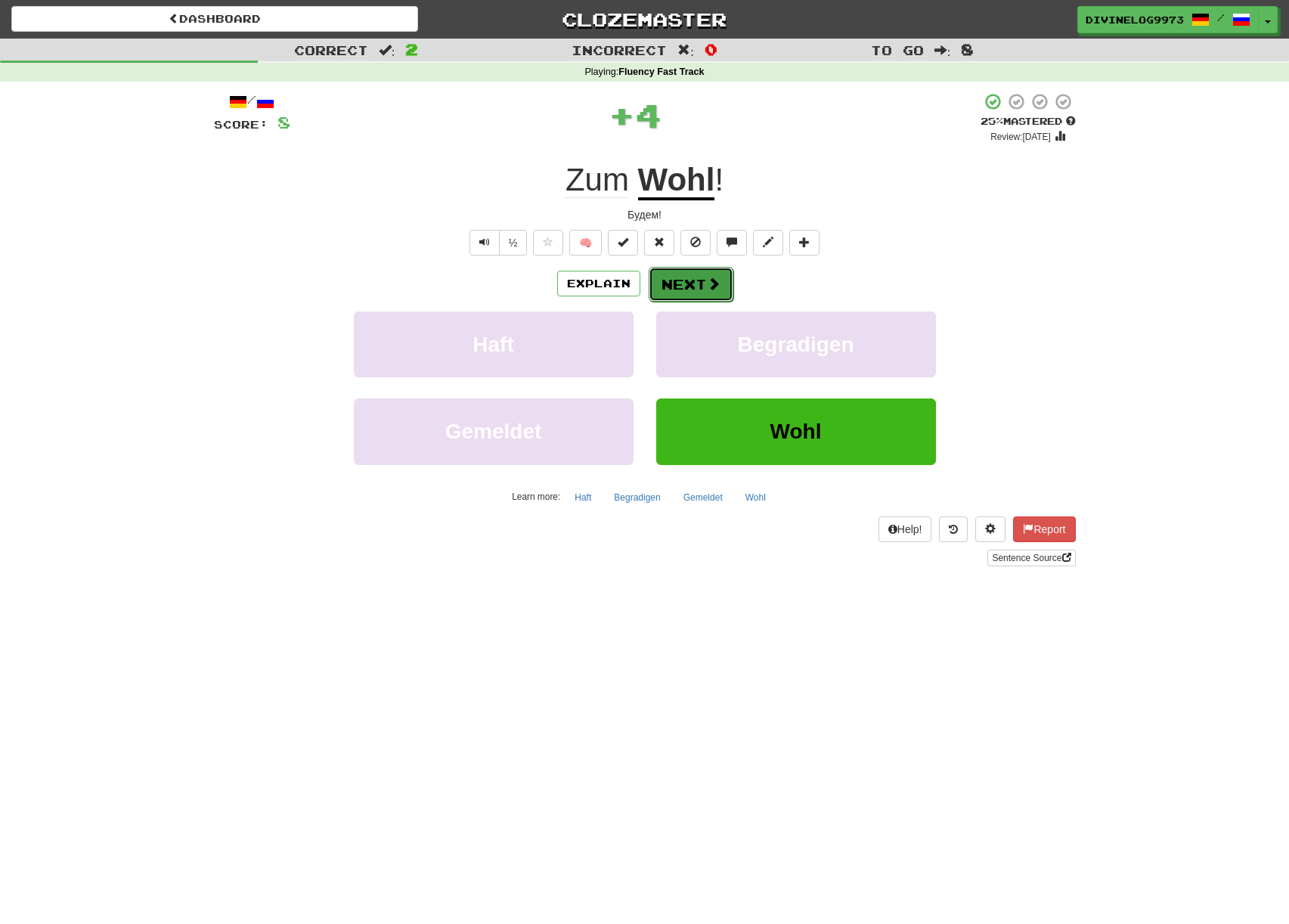
click at [710, 287] on span at bounding box center [714, 283] width 13 height 13
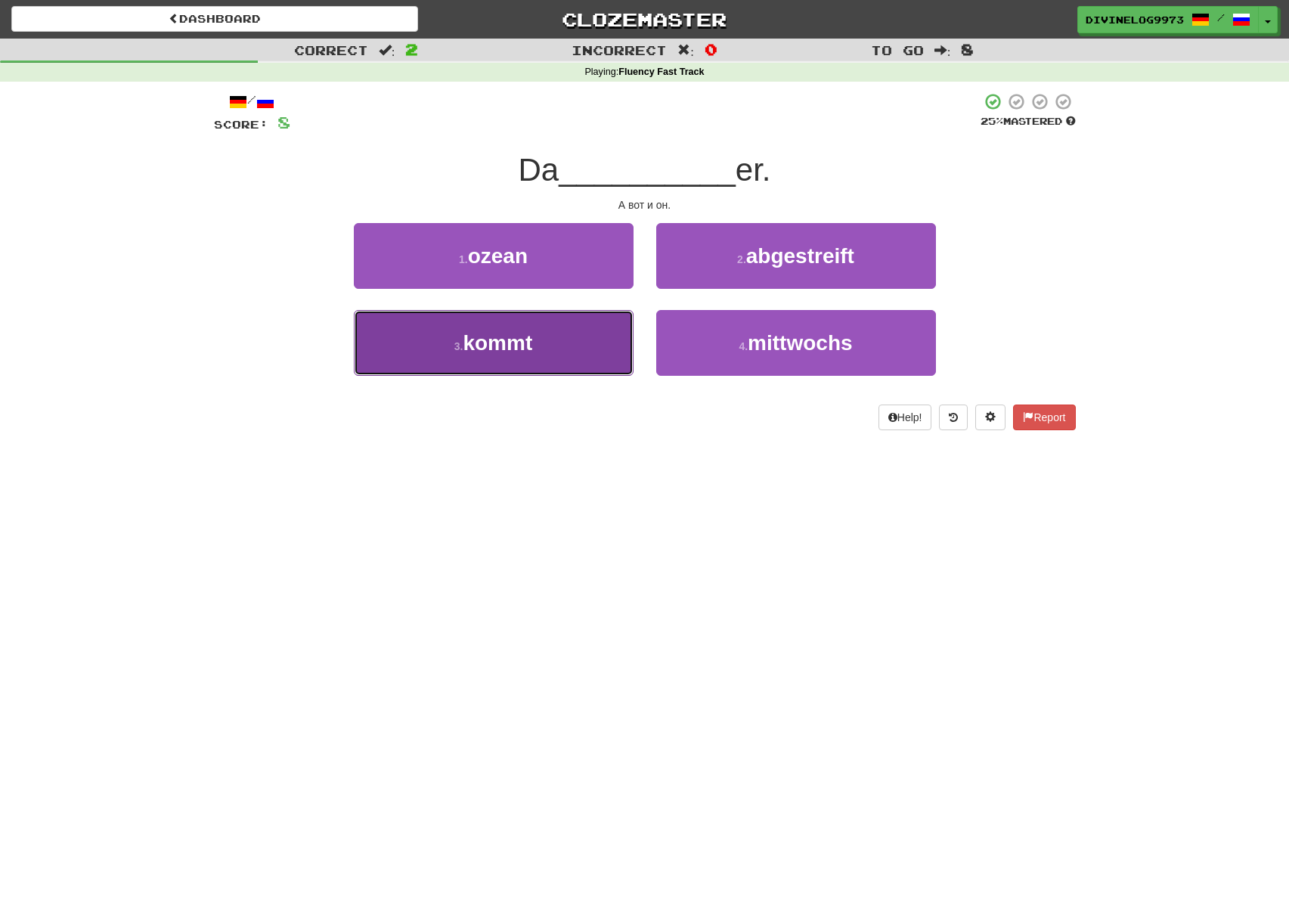
click at [605, 344] on button "3 . kommt" at bounding box center [494, 343] width 280 height 66
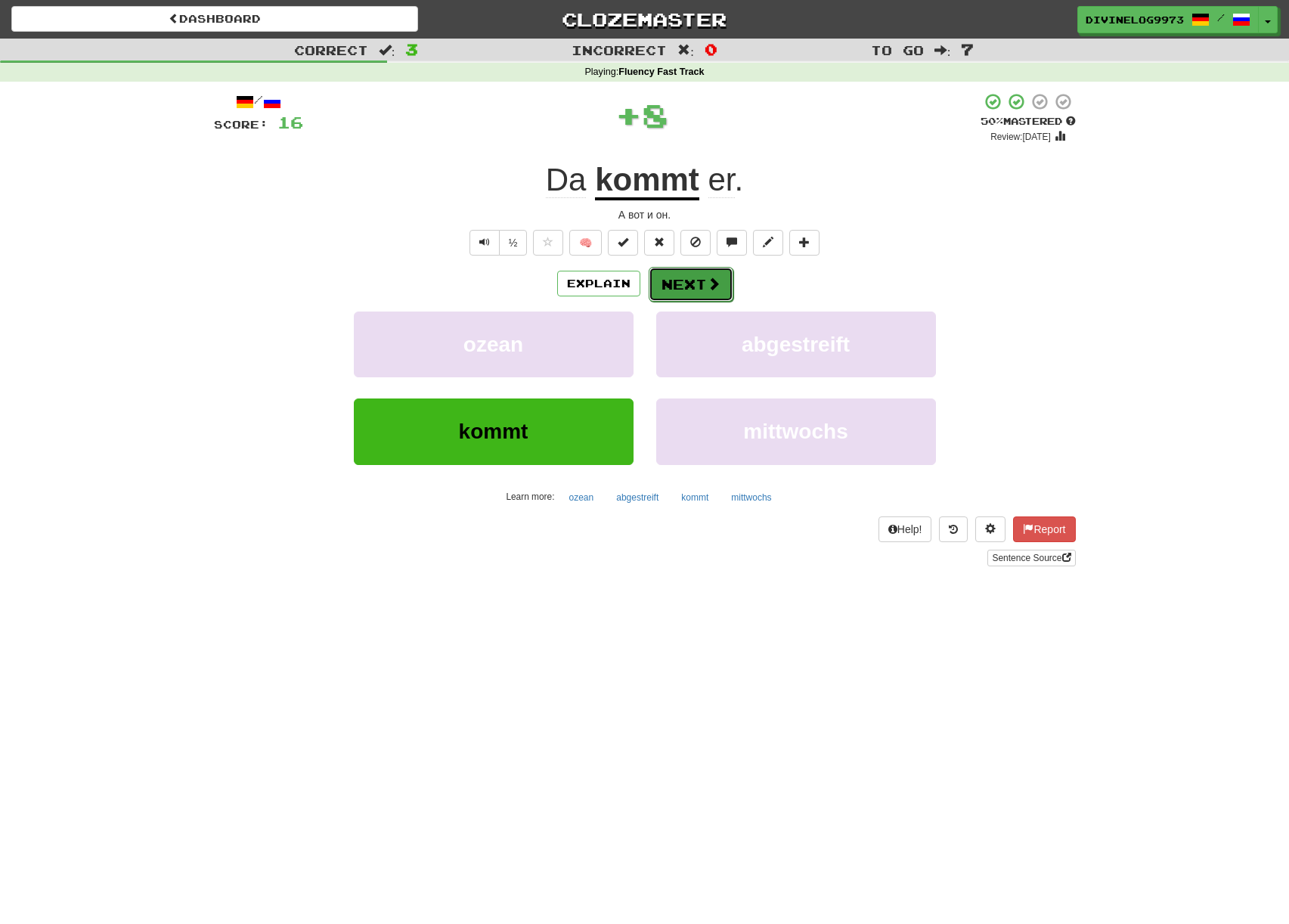
click at [708, 283] on span at bounding box center [714, 283] width 13 height 13
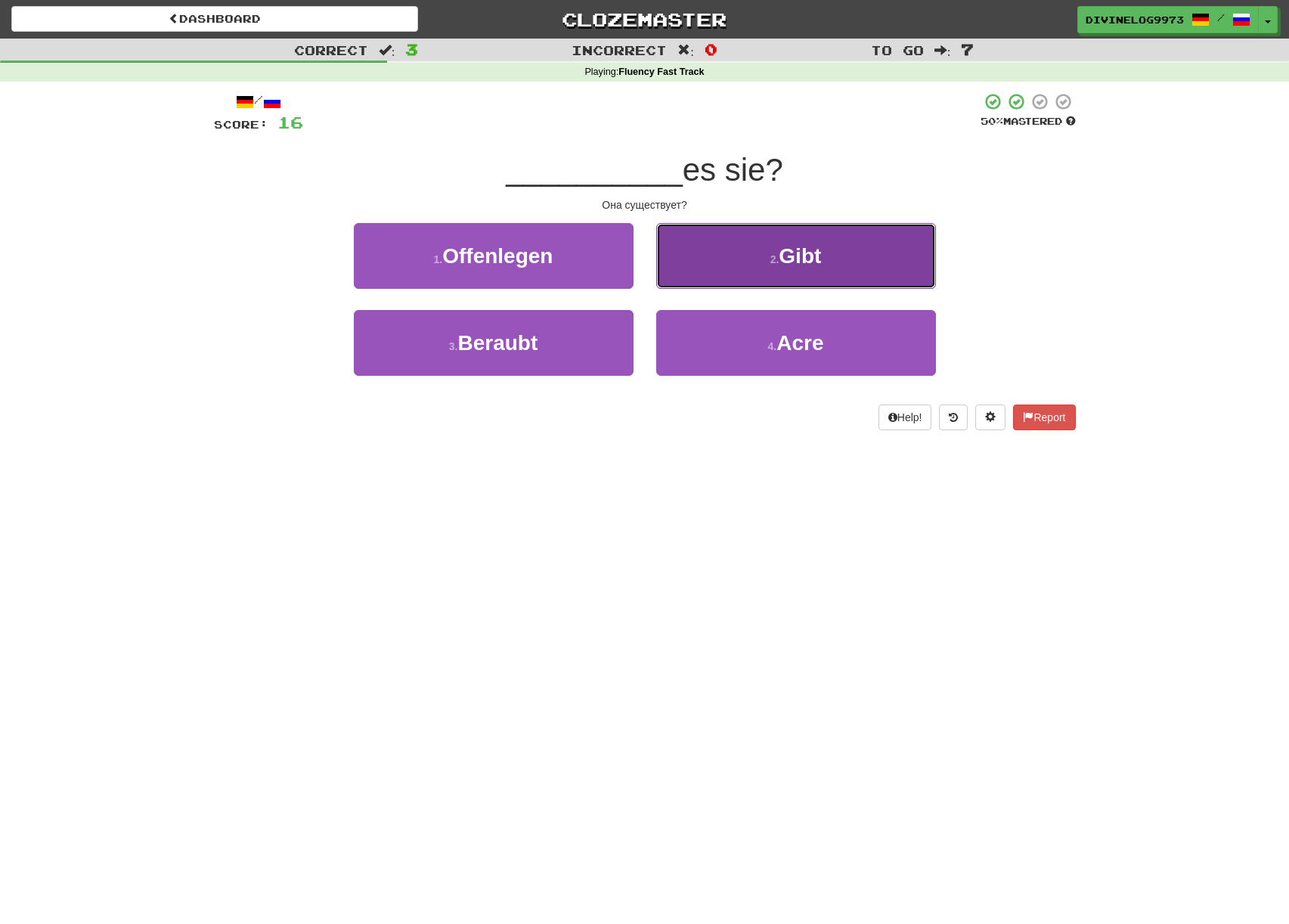
click at [808, 275] on button "2 . Gibt" at bounding box center [797, 255] width 280 height 66
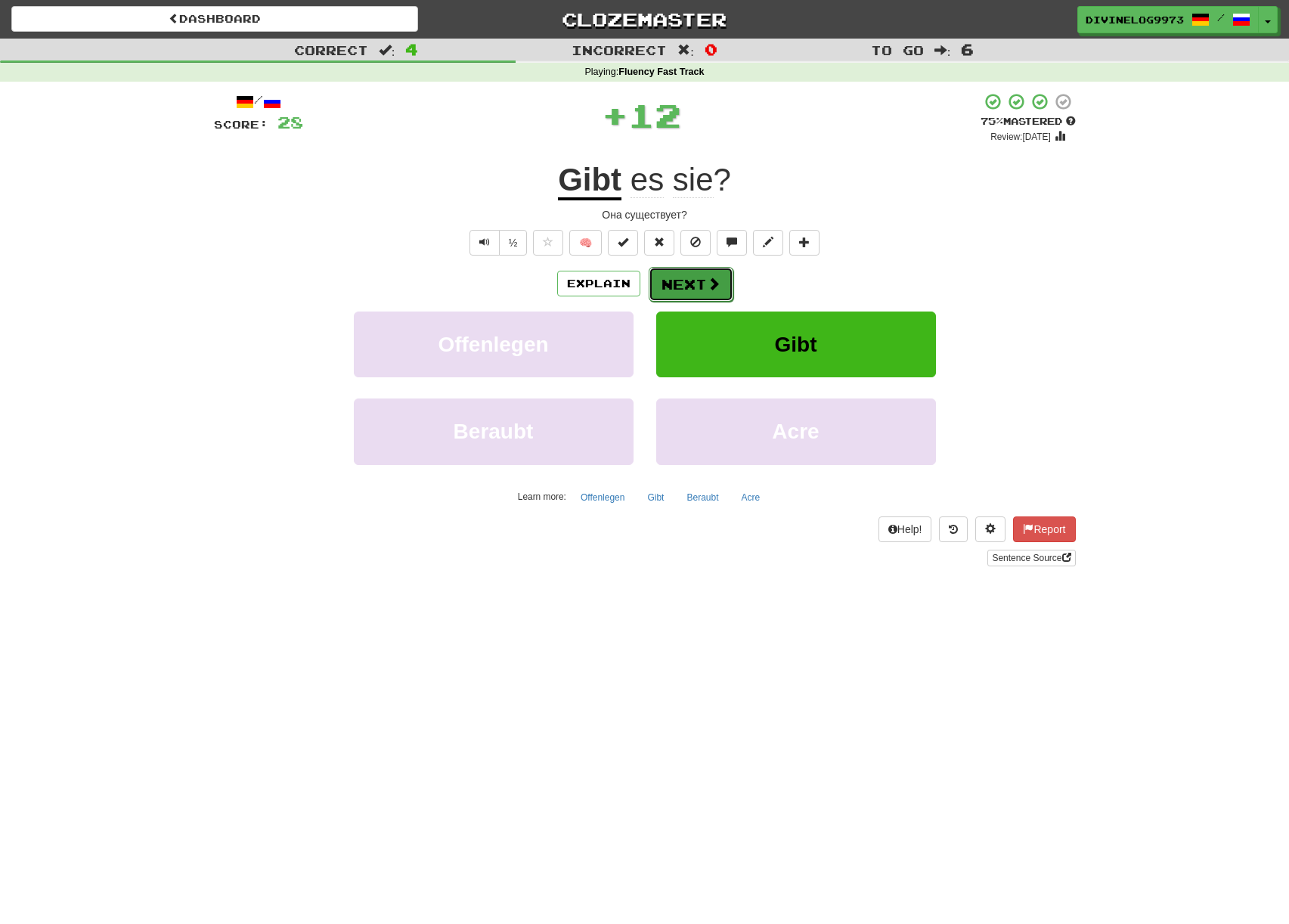
click at [703, 291] on button "Next" at bounding box center [691, 284] width 84 height 35
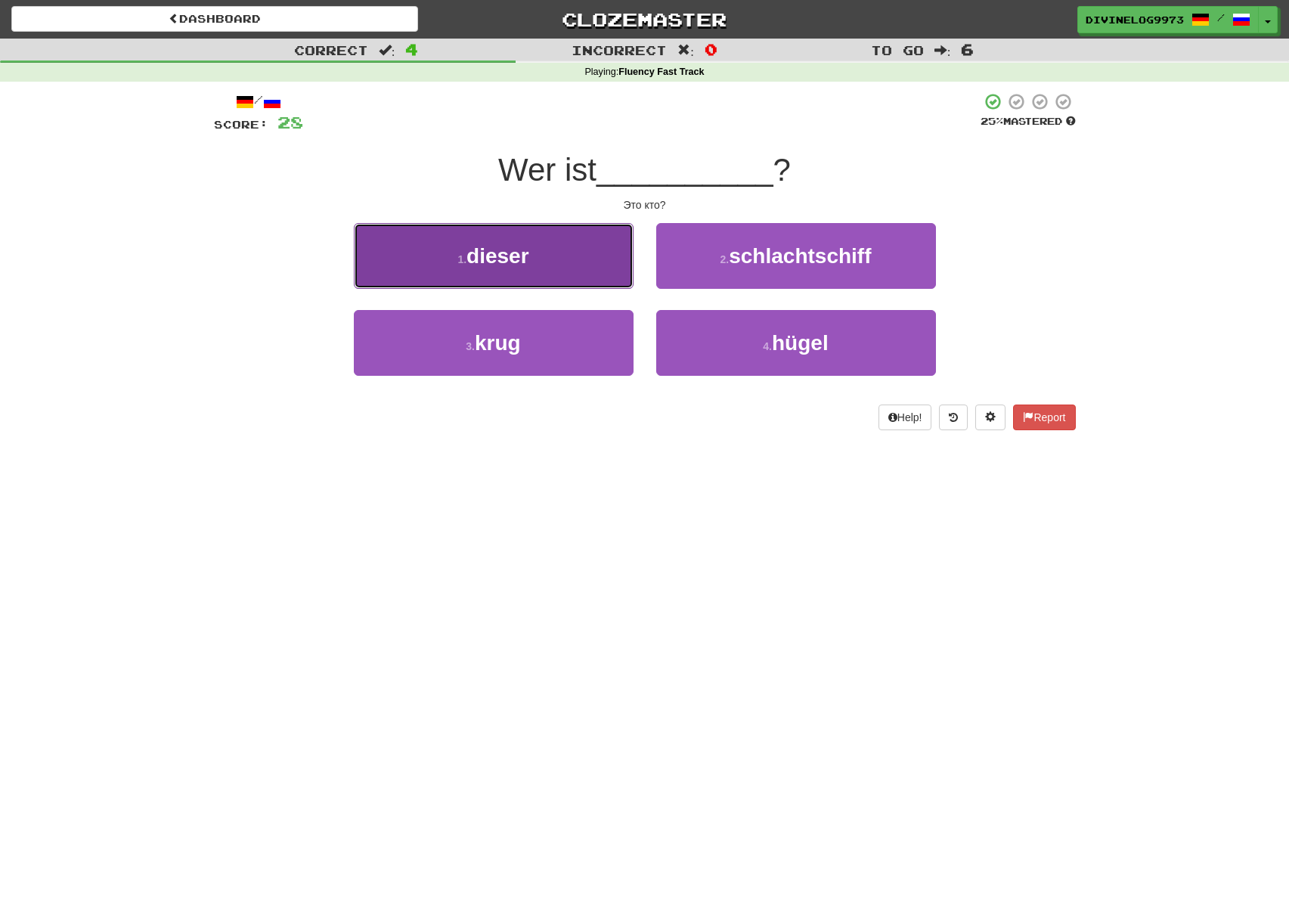
click at [570, 259] on button "1 . dieser" at bounding box center [494, 255] width 280 height 66
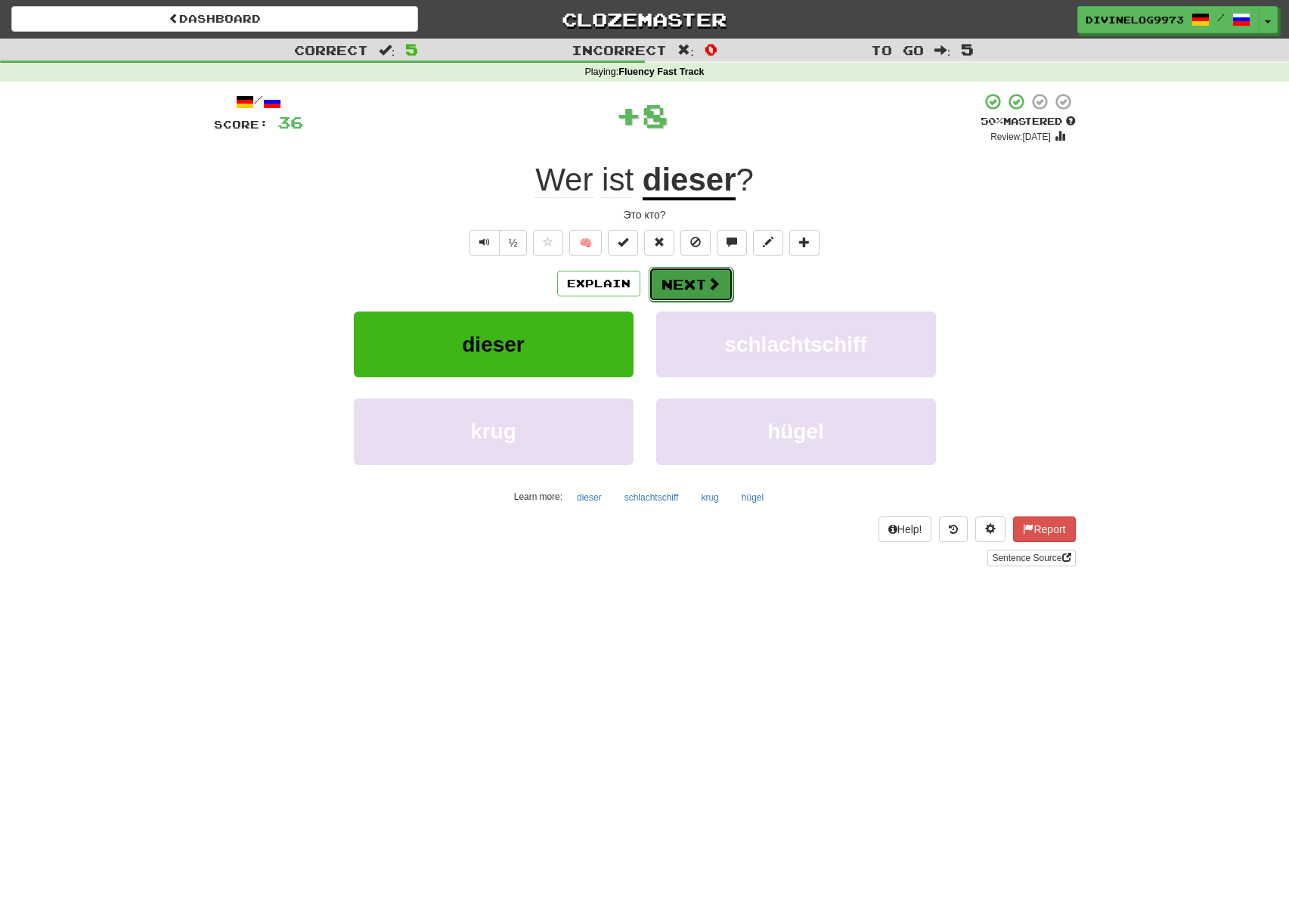
click at [715, 291] on span at bounding box center [714, 283] width 13 height 13
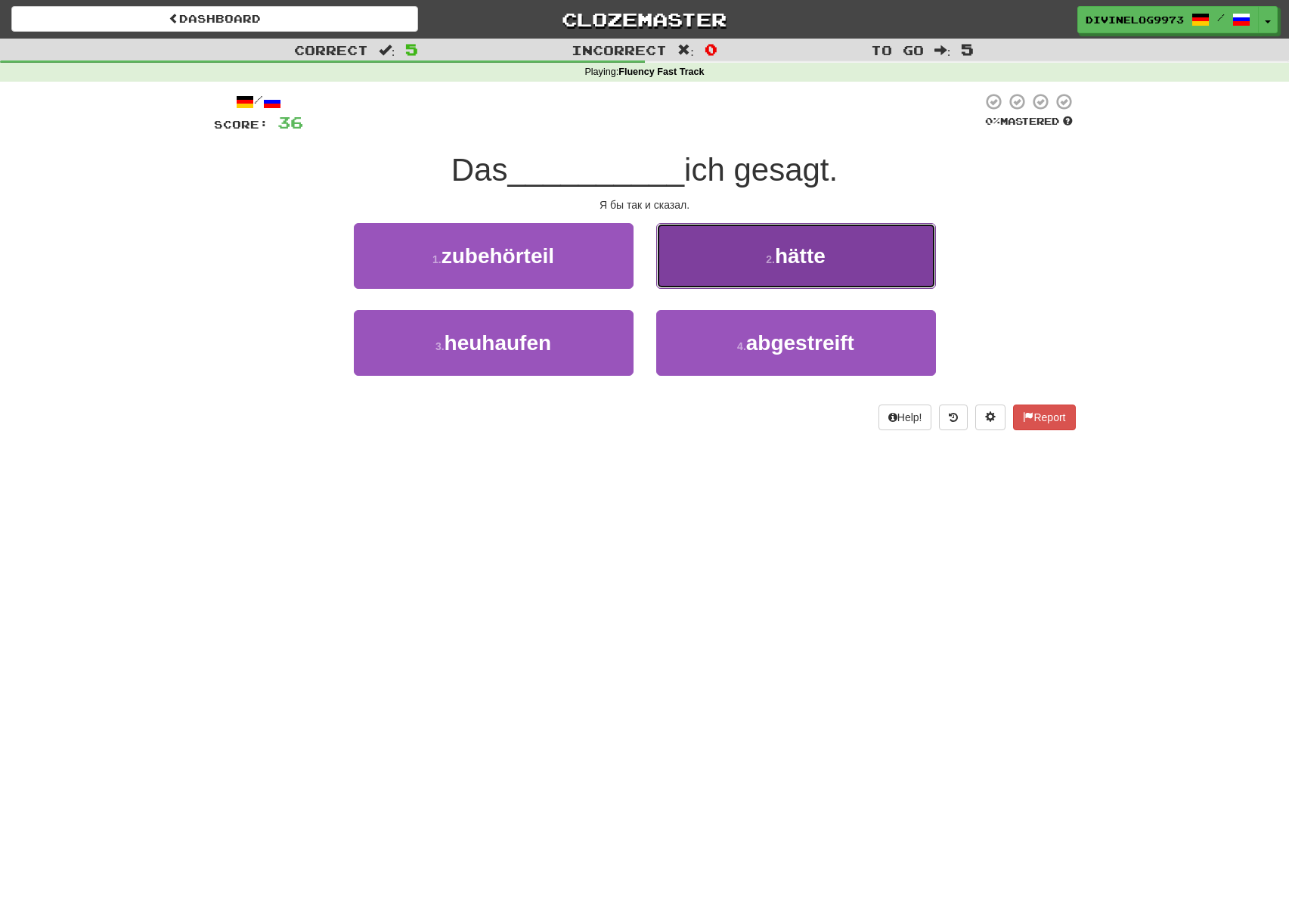
click at [836, 264] on button "2 . hätte" at bounding box center [797, 255] width 280 height 66
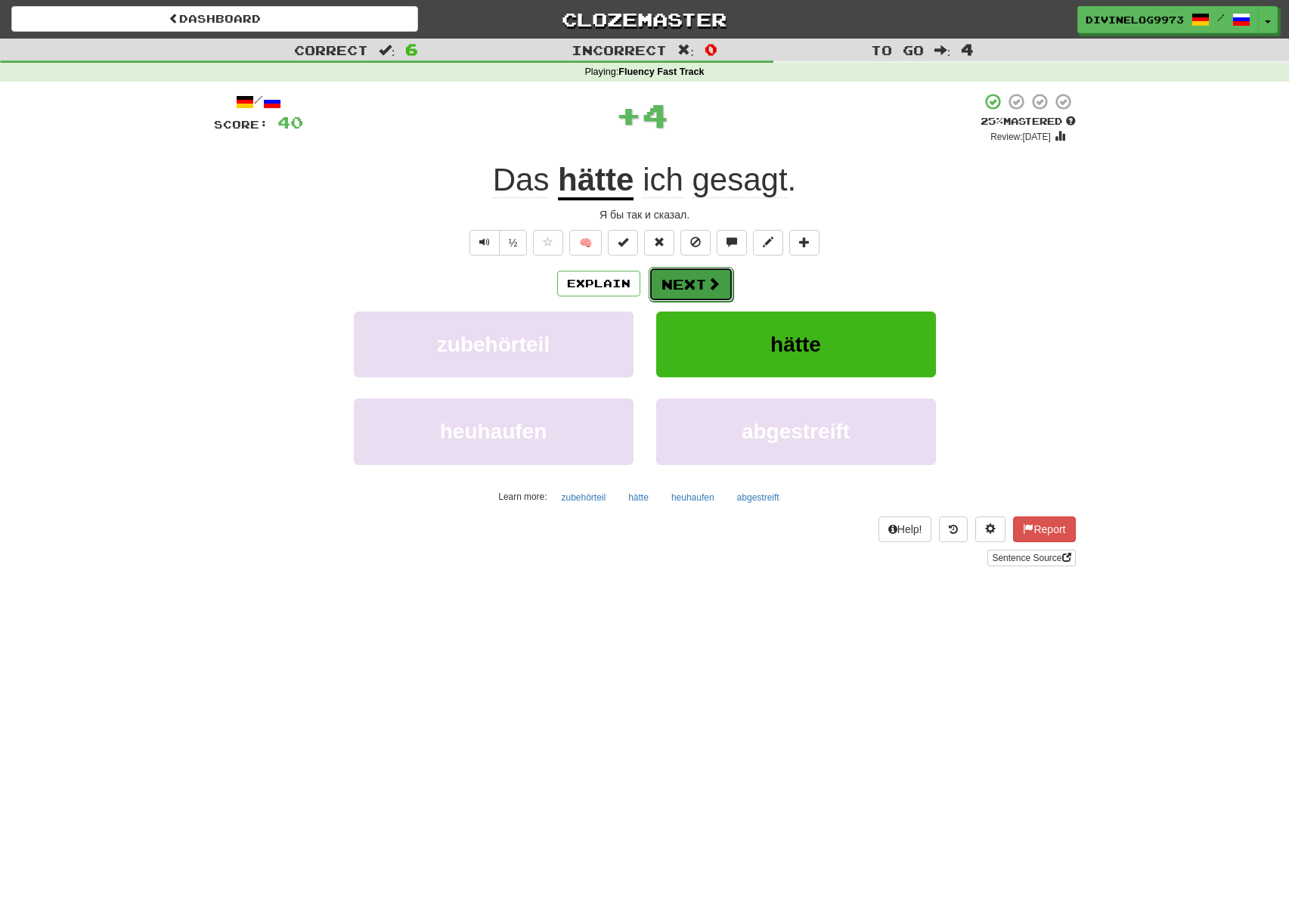
click at [684, 296] on button "Next" at bounding box center [691, 284] width 84 height 35
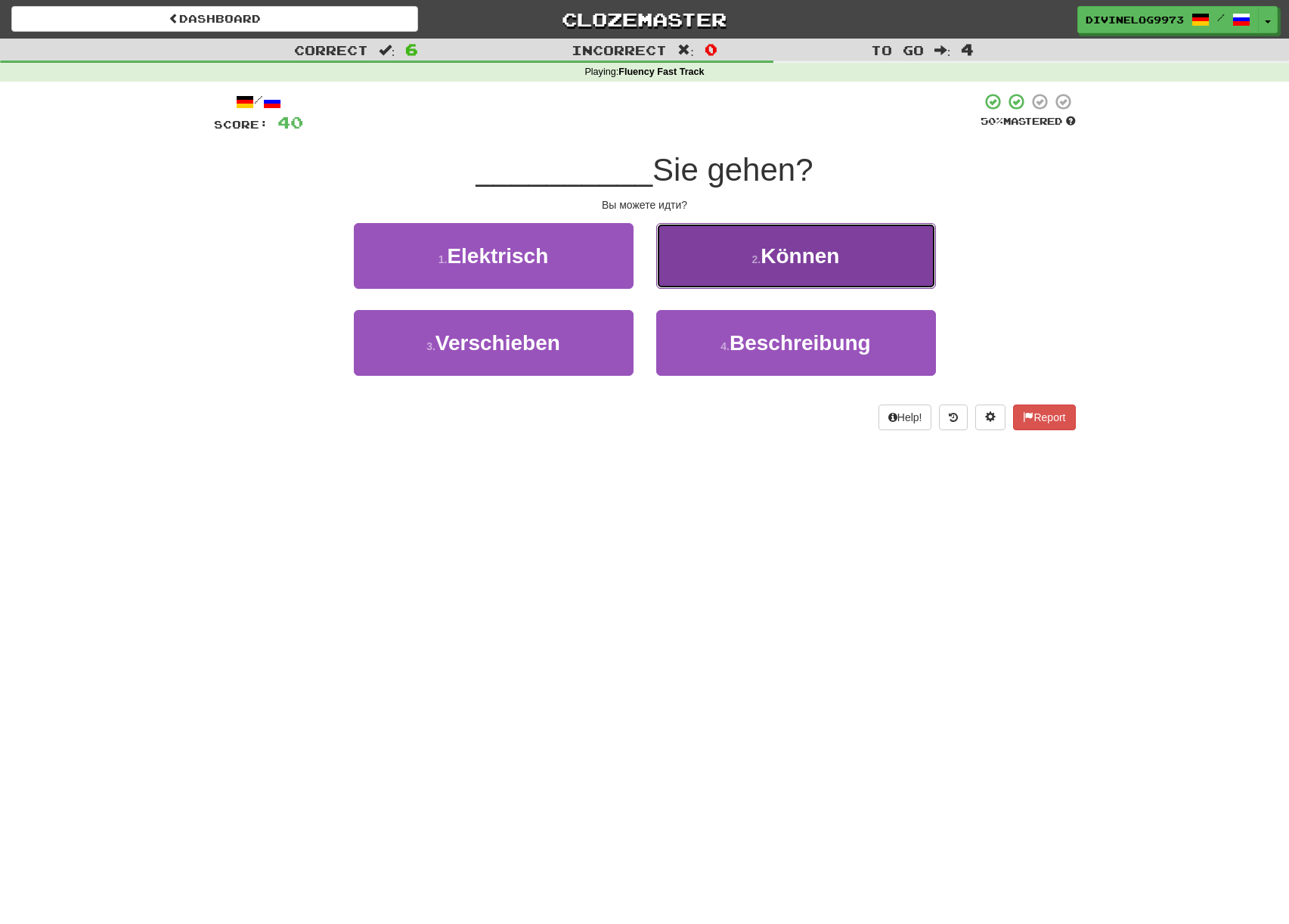
click at [800, 270] on button "2 . Können" at bounding box center [797, 255] width 280 height 66
click at [802, 253] on span "könnte" at bounding box center [800, 256] width 69 height 23
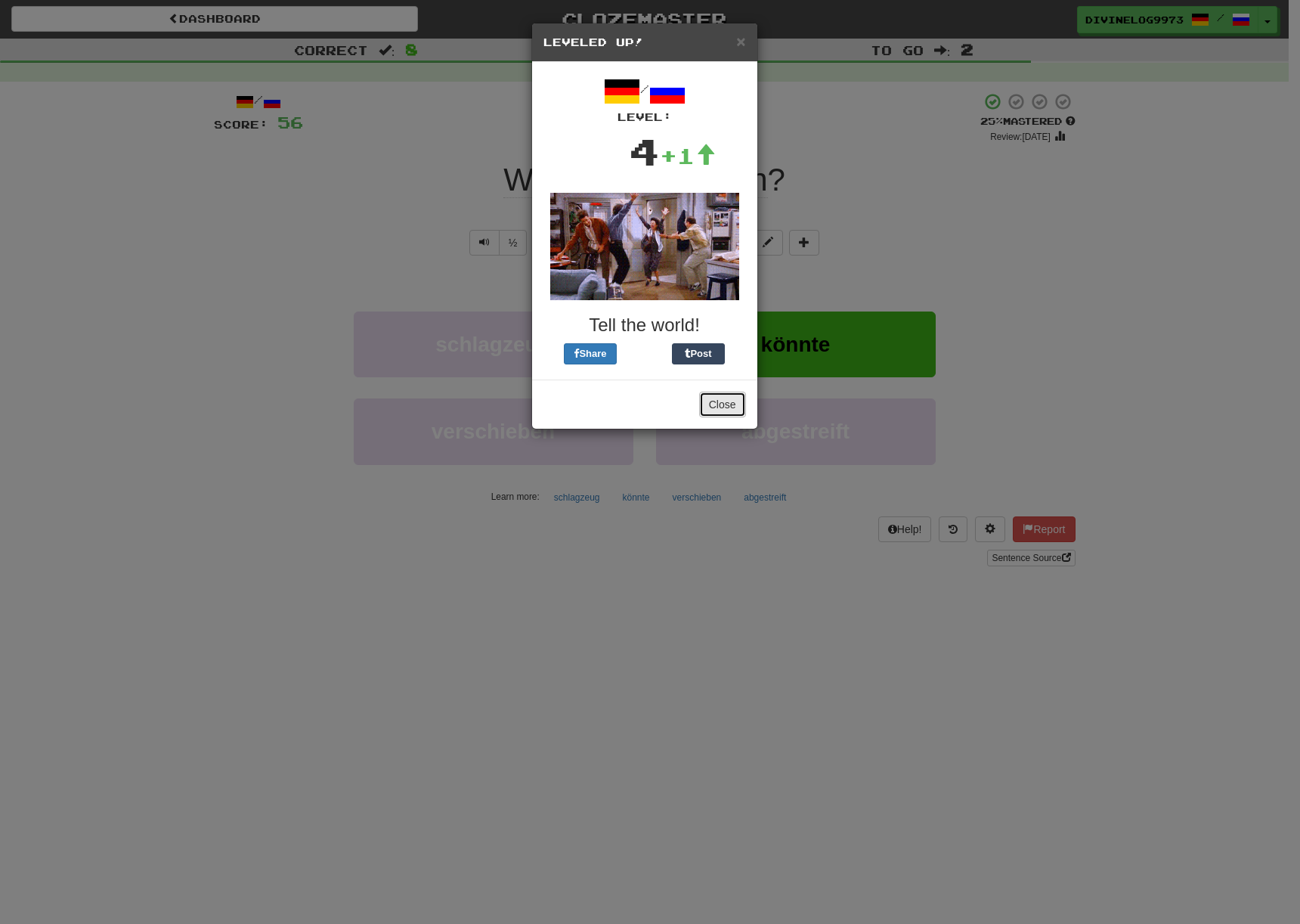
click at [727, 405] on button "Close" at bounding box center [722, 404] width 47 height 26
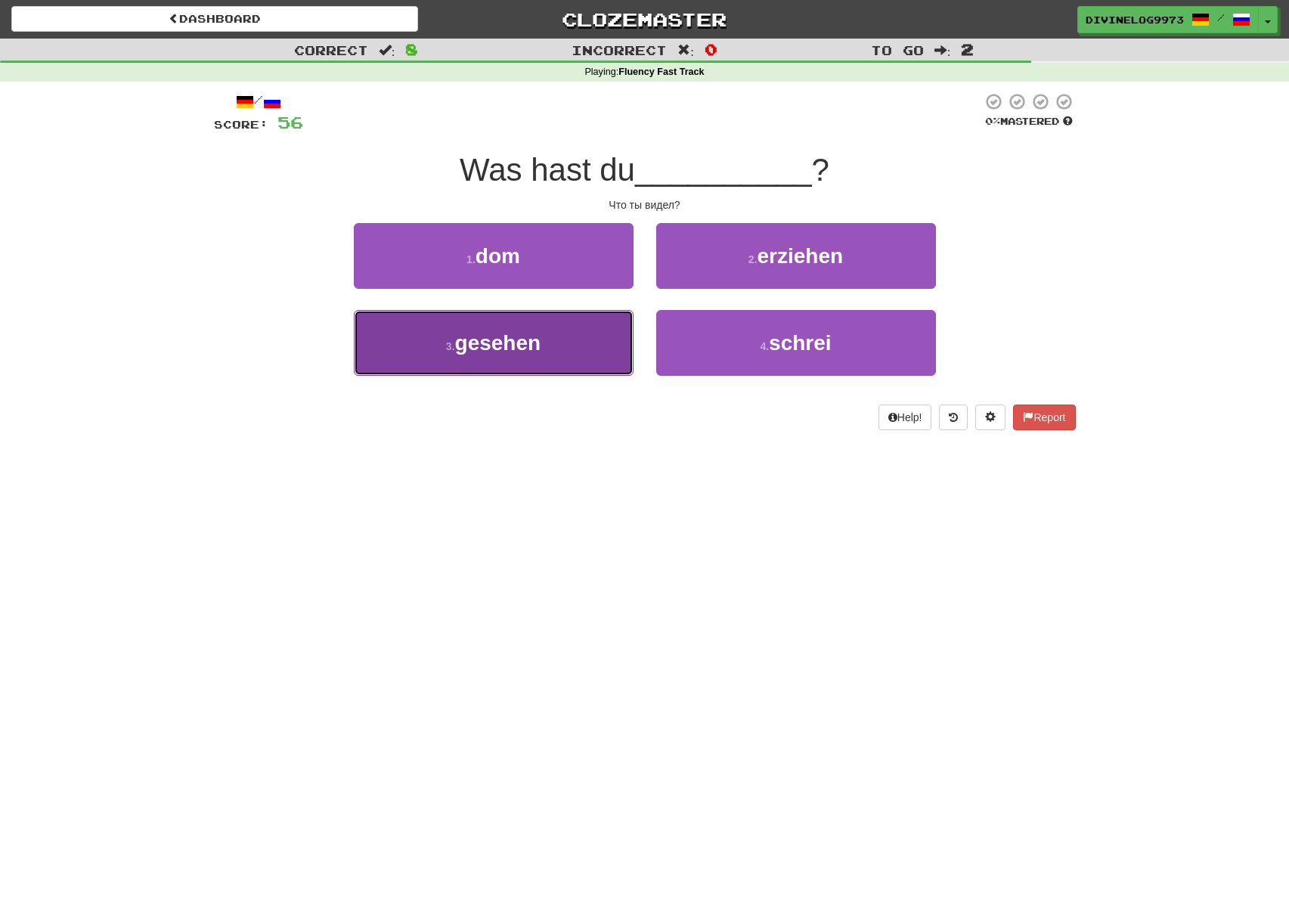
click at [556, 351] on button "3 . gesehen" at bounding box center [494, 343] width 280 height 66
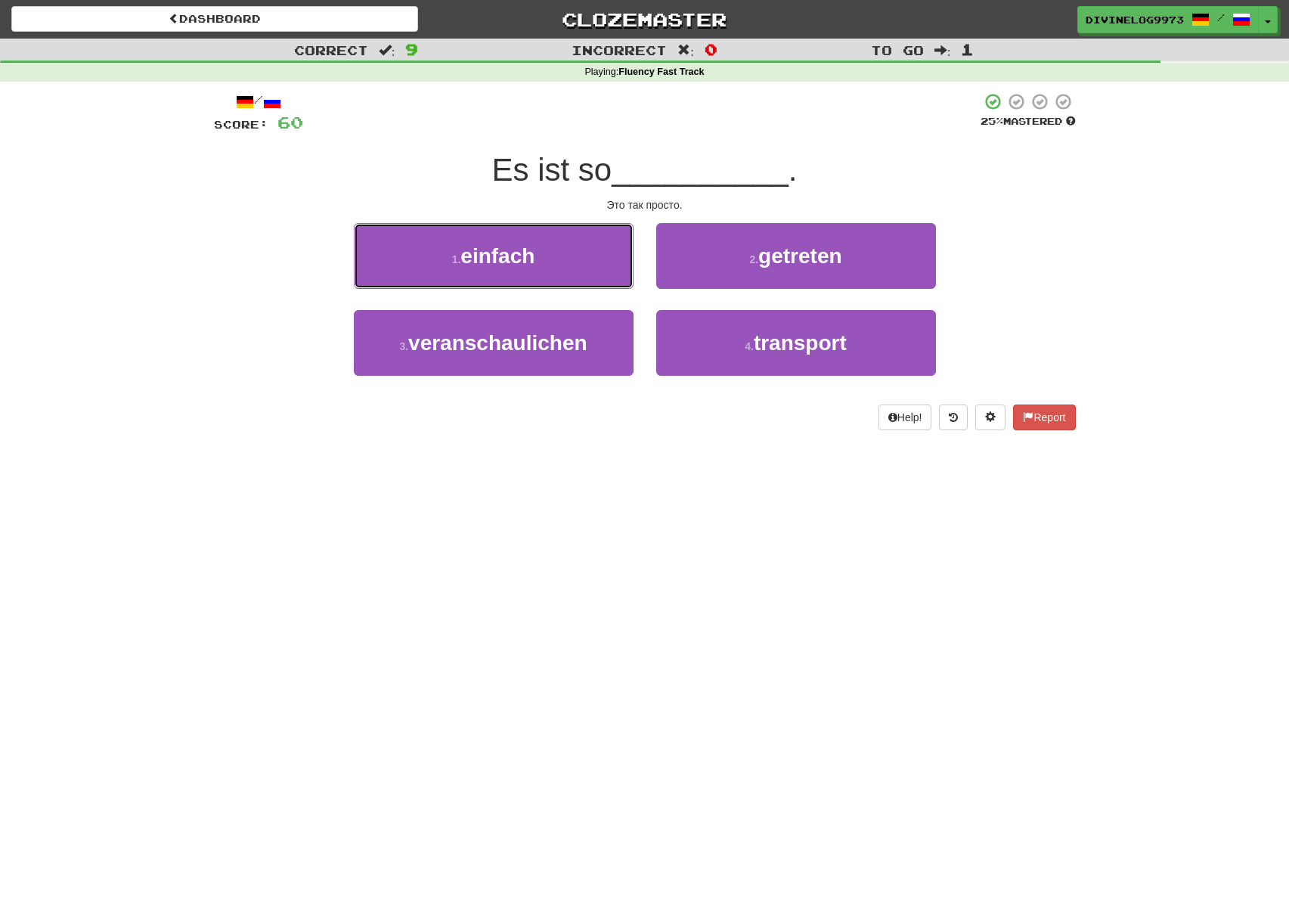
drag, startPoint x: 590, startPoint y: 257, endPoint x: 599, endPoint y: 264, distance: 11.4
click at [590, 258] on button "1 . einfach" at bounding box center [494, 255] width 280 height 66
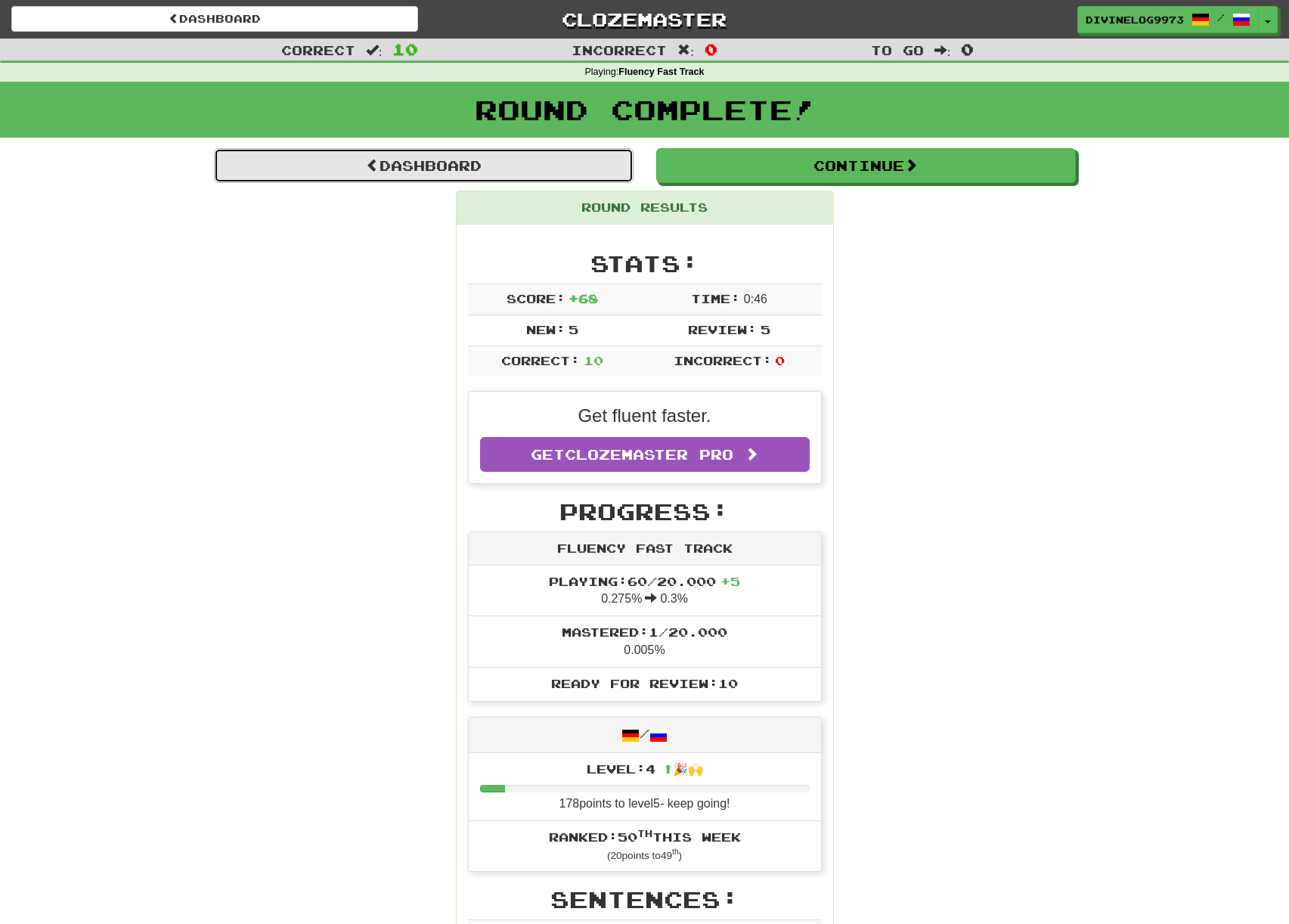
click at [440, 157] on link "Dashboard" at bounding box center [423, 165] width 419 height 35
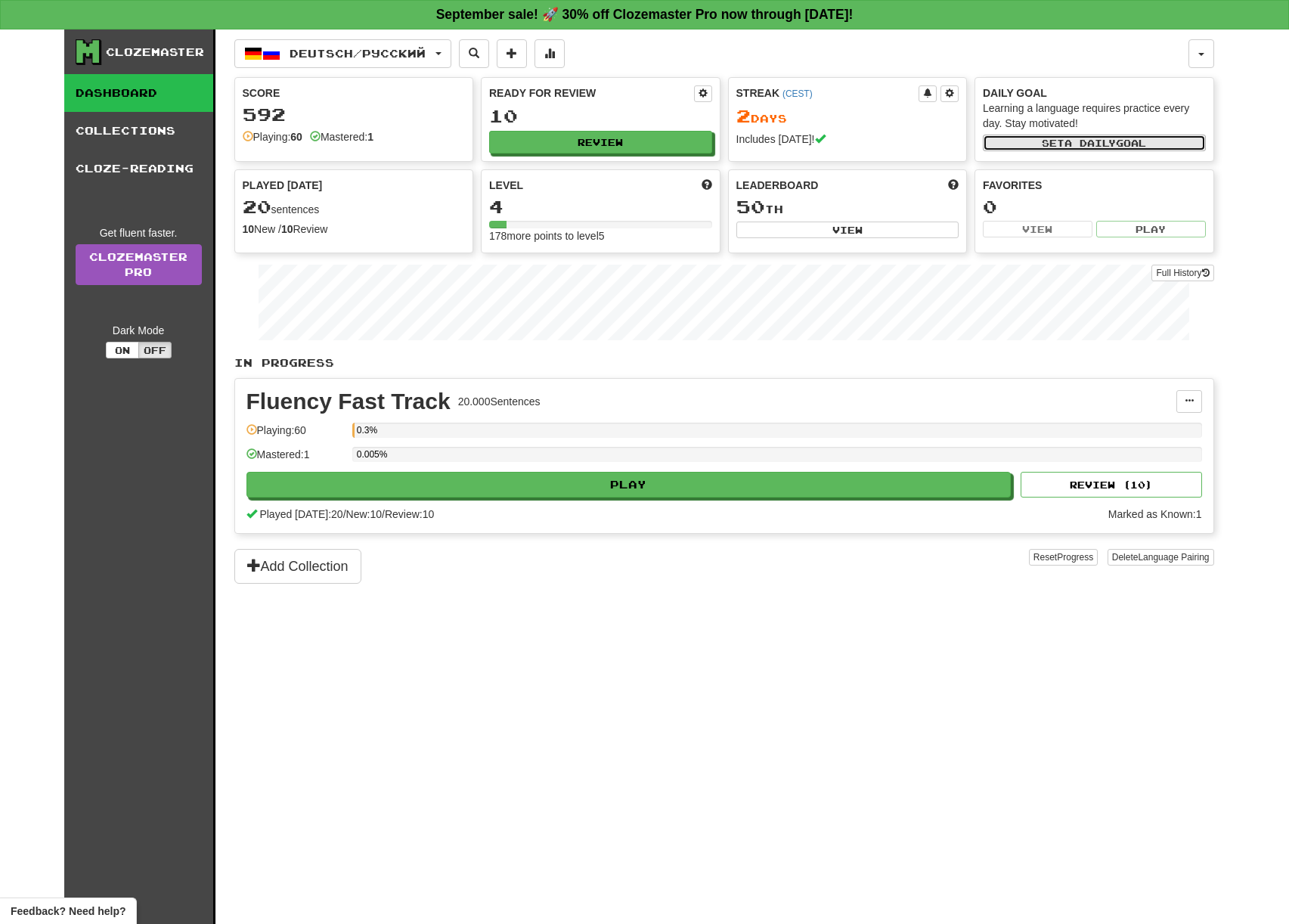
click at [1095, 145] on span "a daily" at bounding box center [1090, 142] width 52 height 11
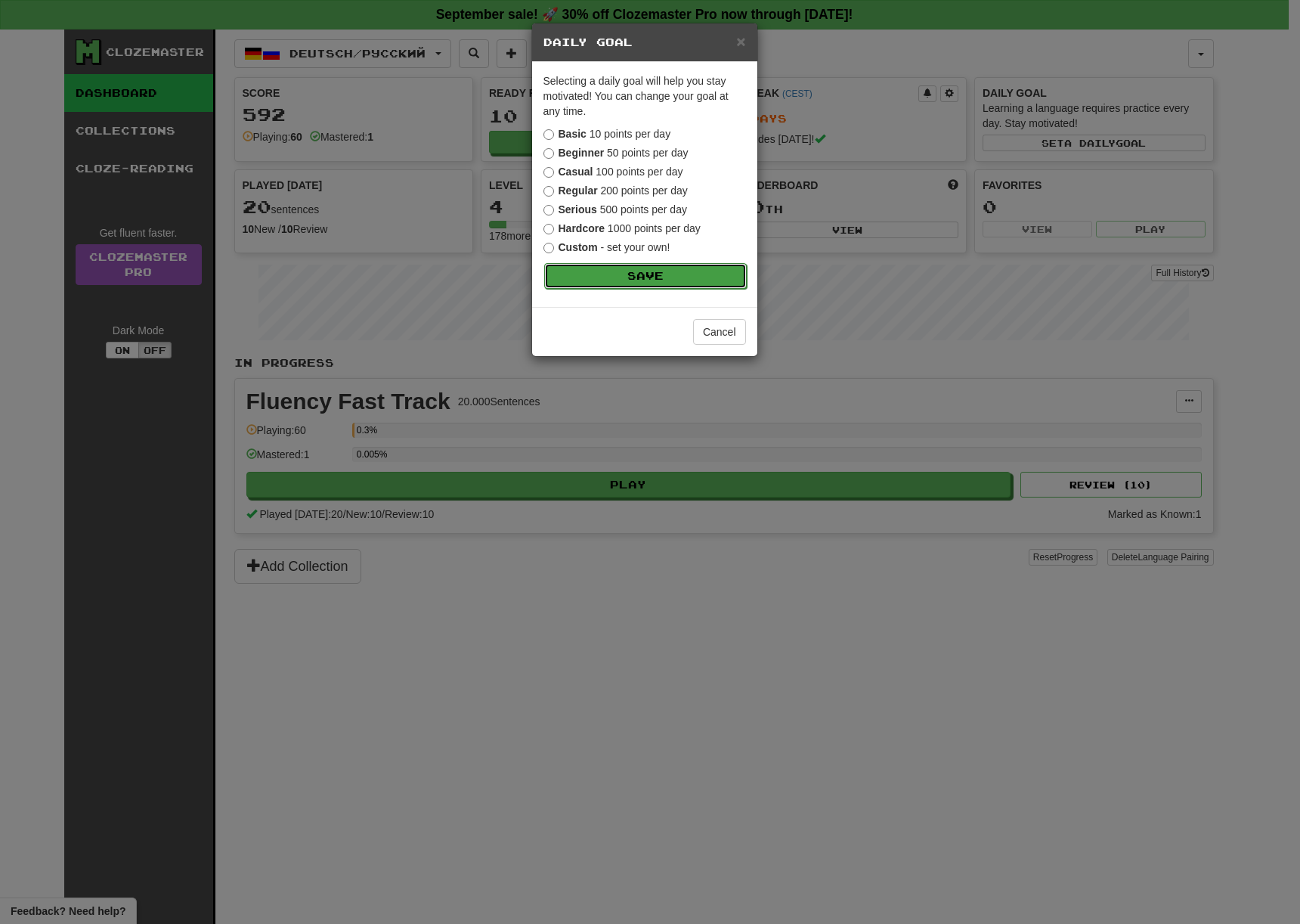
click at [671, 281] on button "Save" at bounding box center [645, 275] width 202 height 26
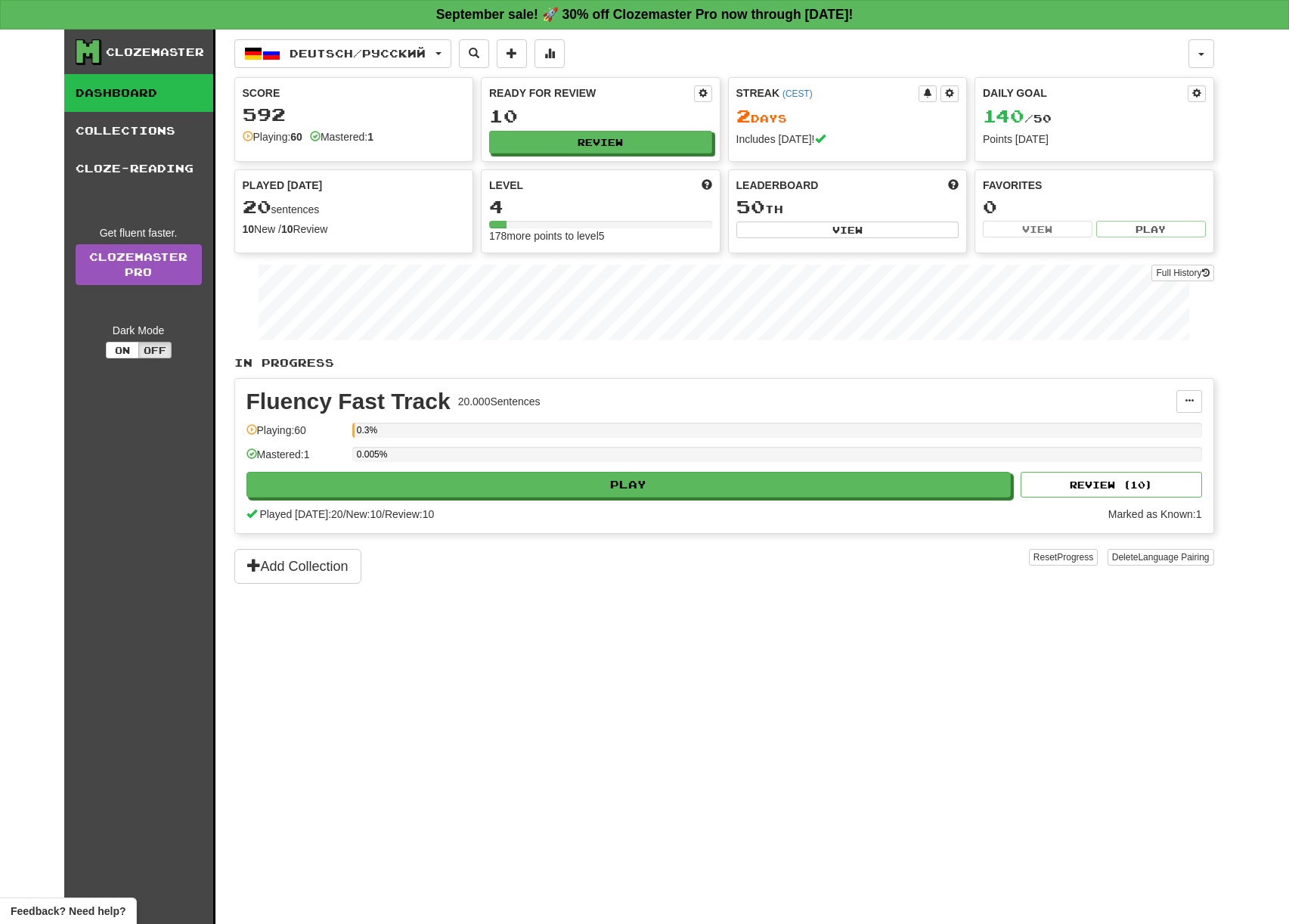
click at [1070, 110] on div "140 / 50" at bounding box center [1094, 116] width 223 height 19
click at [1204, 97] on button at bounding box center [1197, 93] width 18 height 16
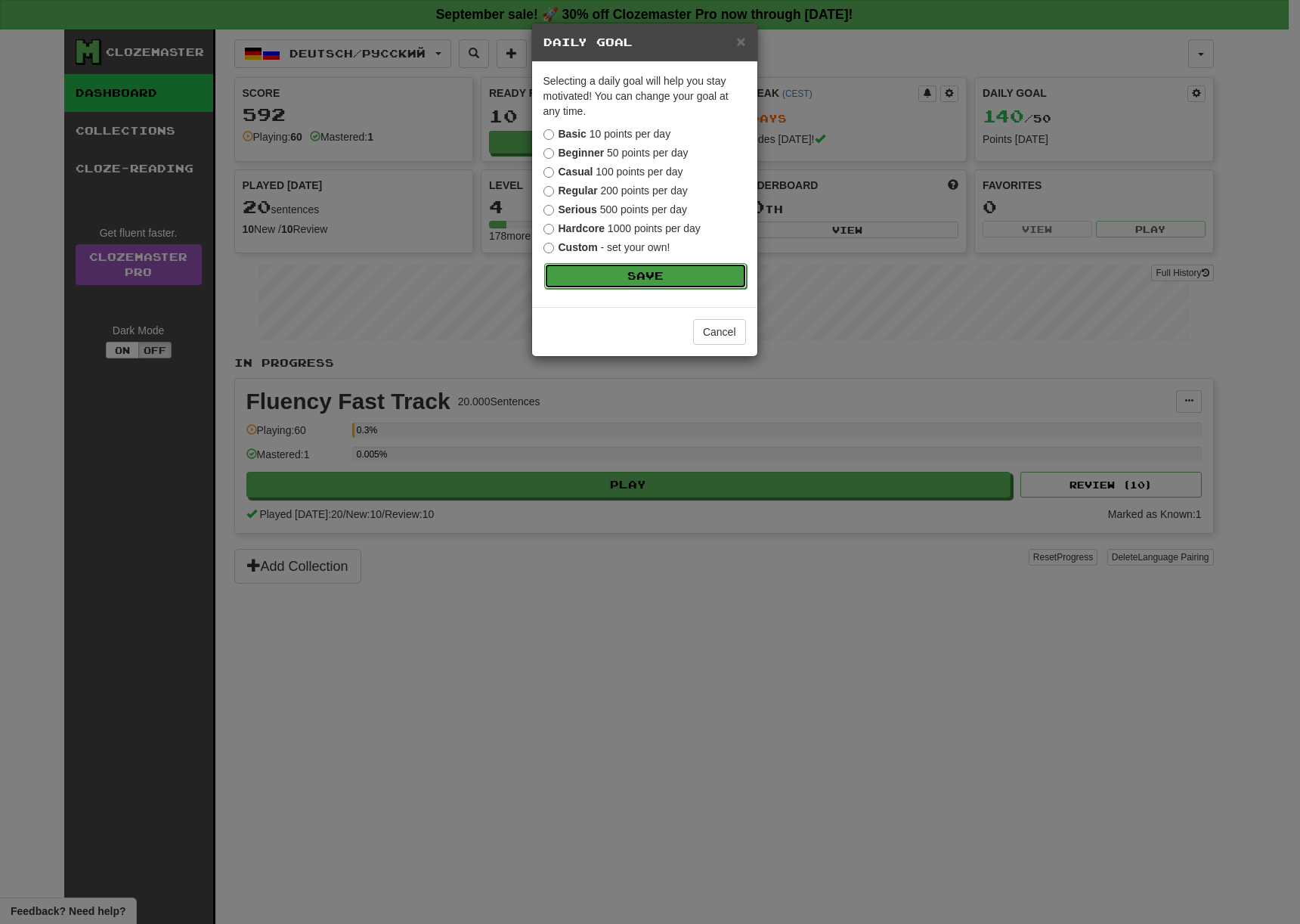
click at [700, 289] on button "Save" at bounding box center [645, 275] width 202 height 26
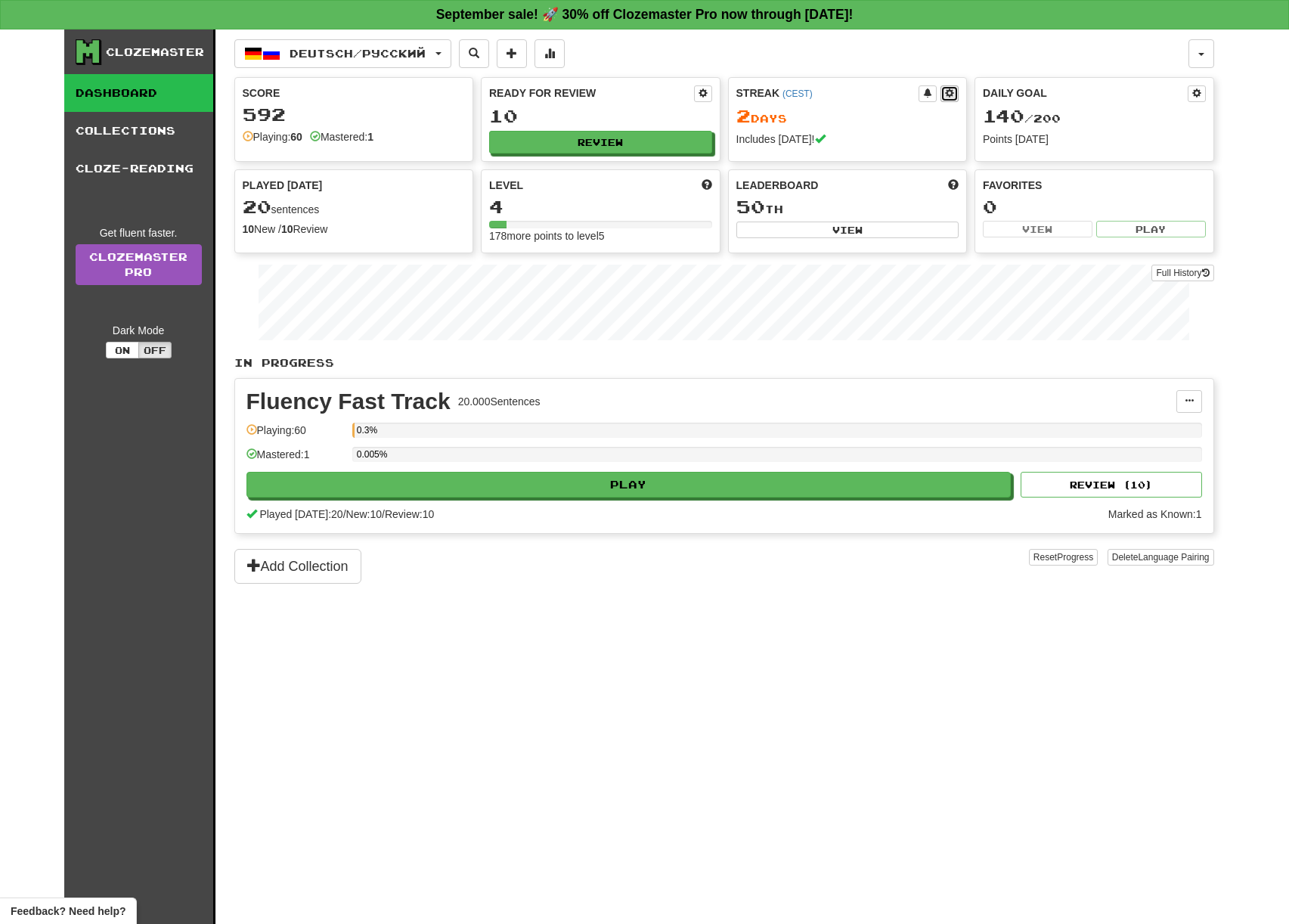
click at [951, 95] on span at bounding box center [949, 92] width 9 height 9
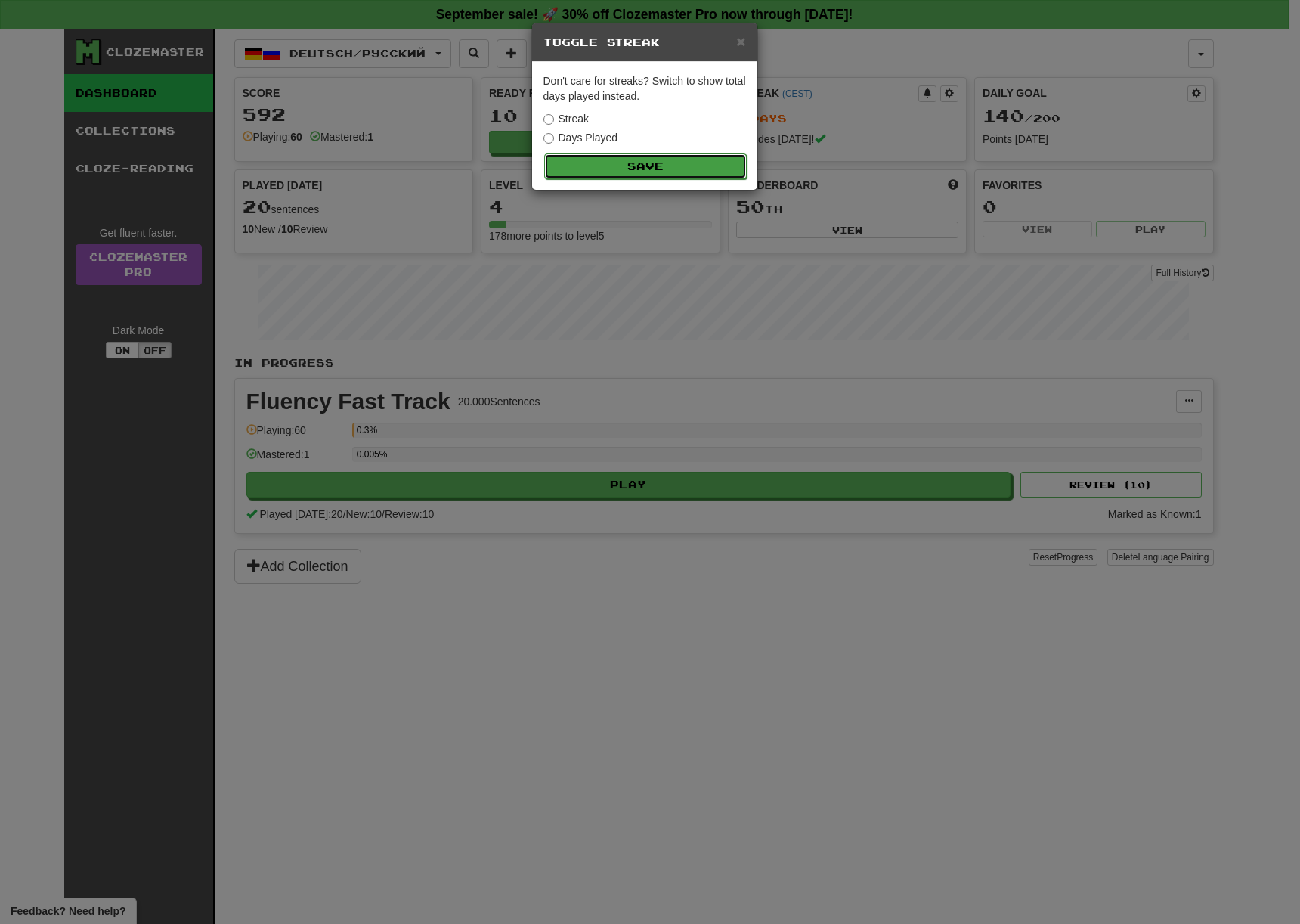
click at [664, 173] on button "Save" at bounding box center [645, 166] width 202 height 26
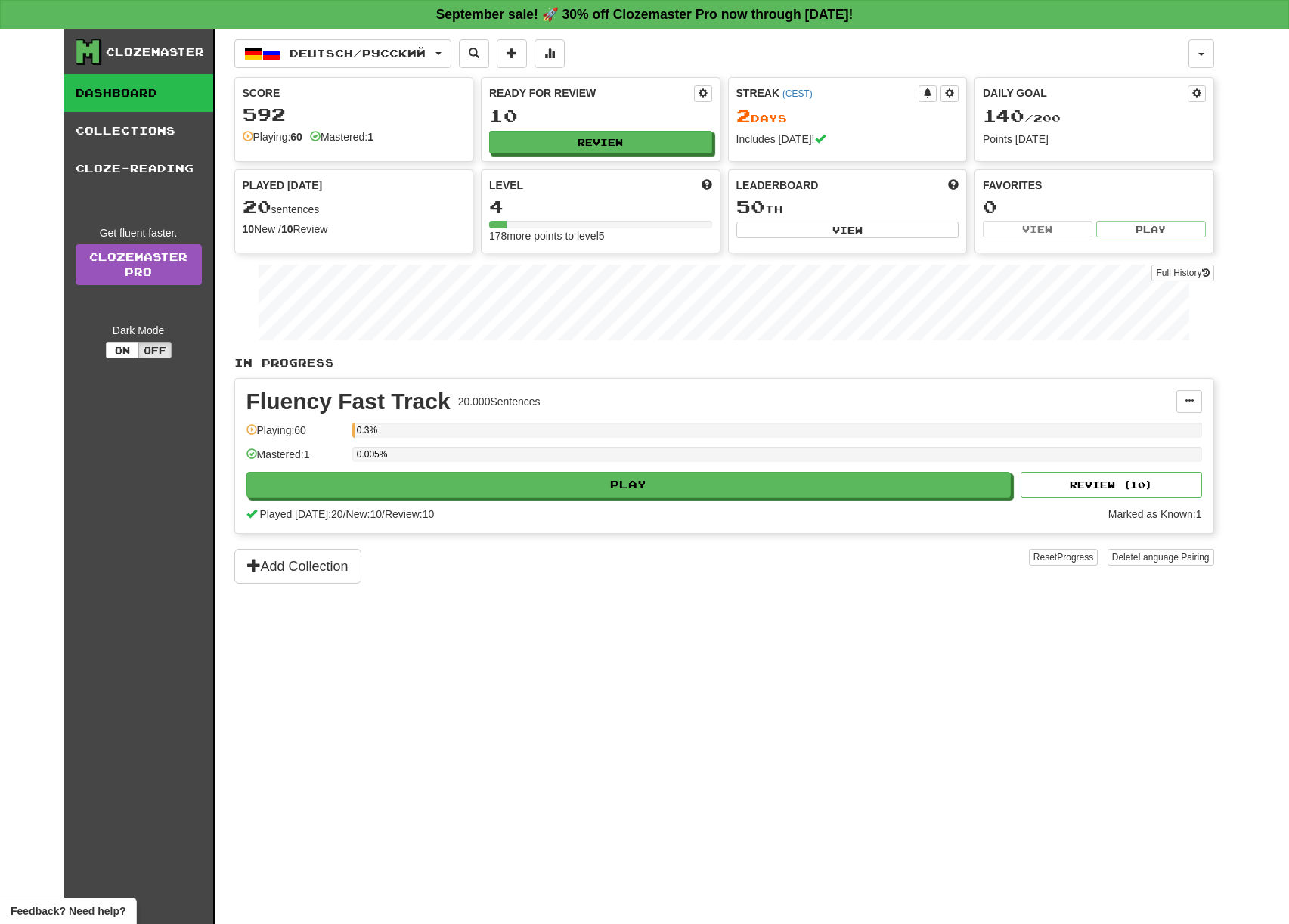
click at [326, 404] on div "Fluency Fast Track" at bounding box center [348, 402] width 204 height 23
click at [411, 400] on div "Fluency Fast Track" at bounding box center [348, 402] width 204 height 23
